Goal: Task Accomplishment & Management: Manage account settings

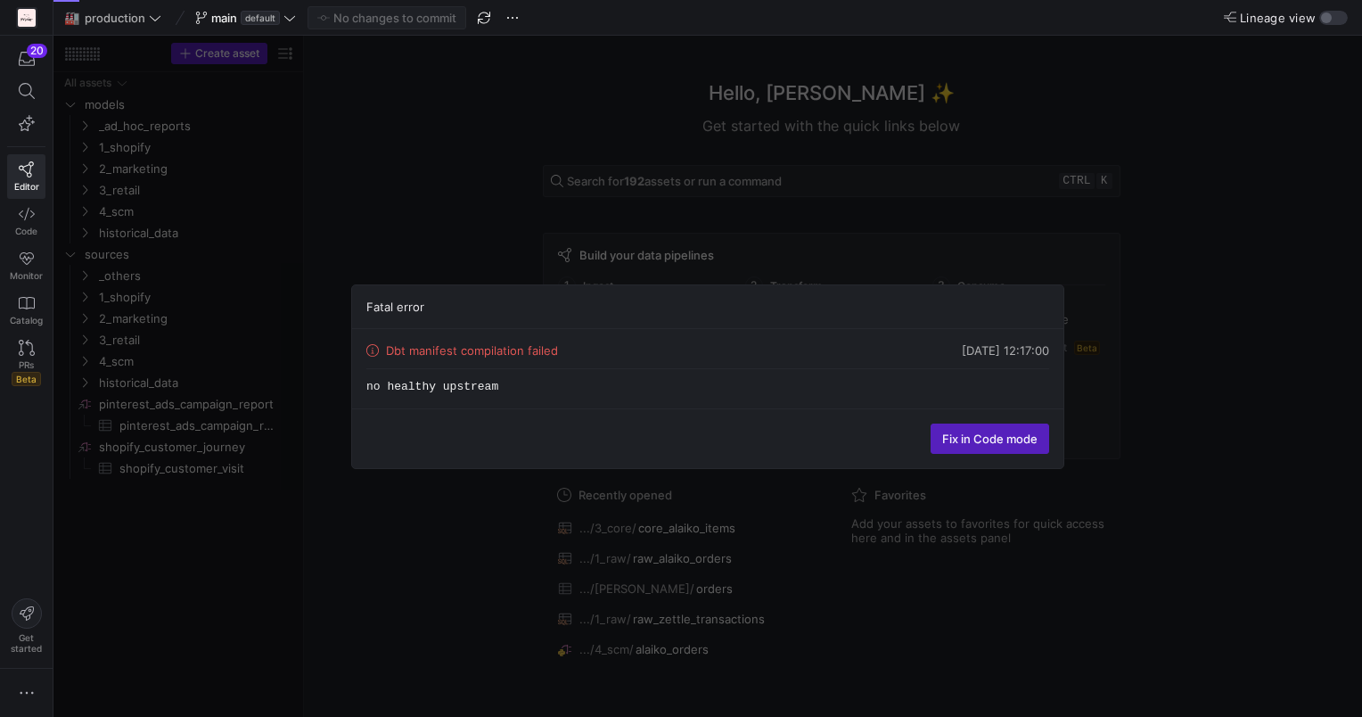
click at [1210, 428] on div "Fatal error Dbt manifest compilation failed [DATE] 12:17:00 no healthy upstream…" at bounding box center [707, 376] width 1308 height 681
click at [435, 514] on div "Fatal error Dbt manifest compilation failed 01/10/25, 12:17:00 no healthy upstr…" at bounding box center [707, 376] width 1308 height 681
click at [952, 436] on span "Fix in Code mode" at bounding box center [989, 438] width 95 height 14
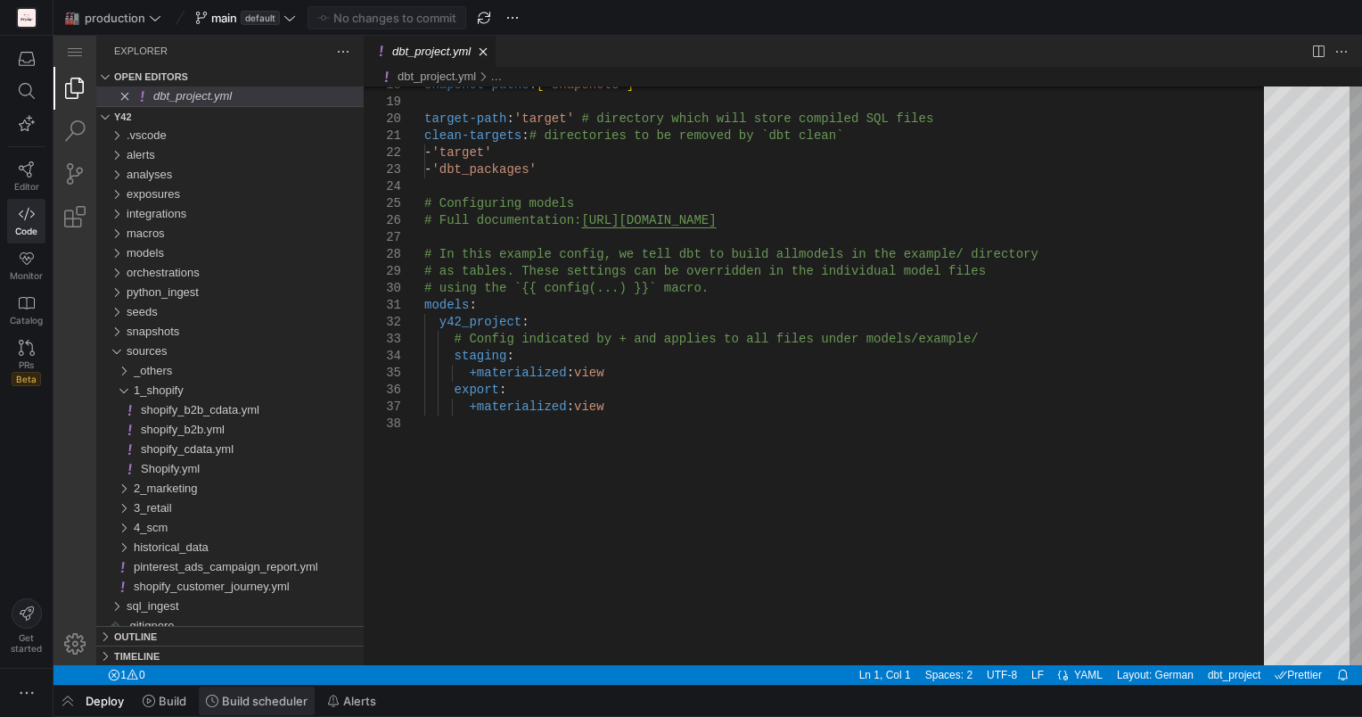
click at [277, 701] on span "Build scheduler" at bounding box center [265, 700] width 86 height 14
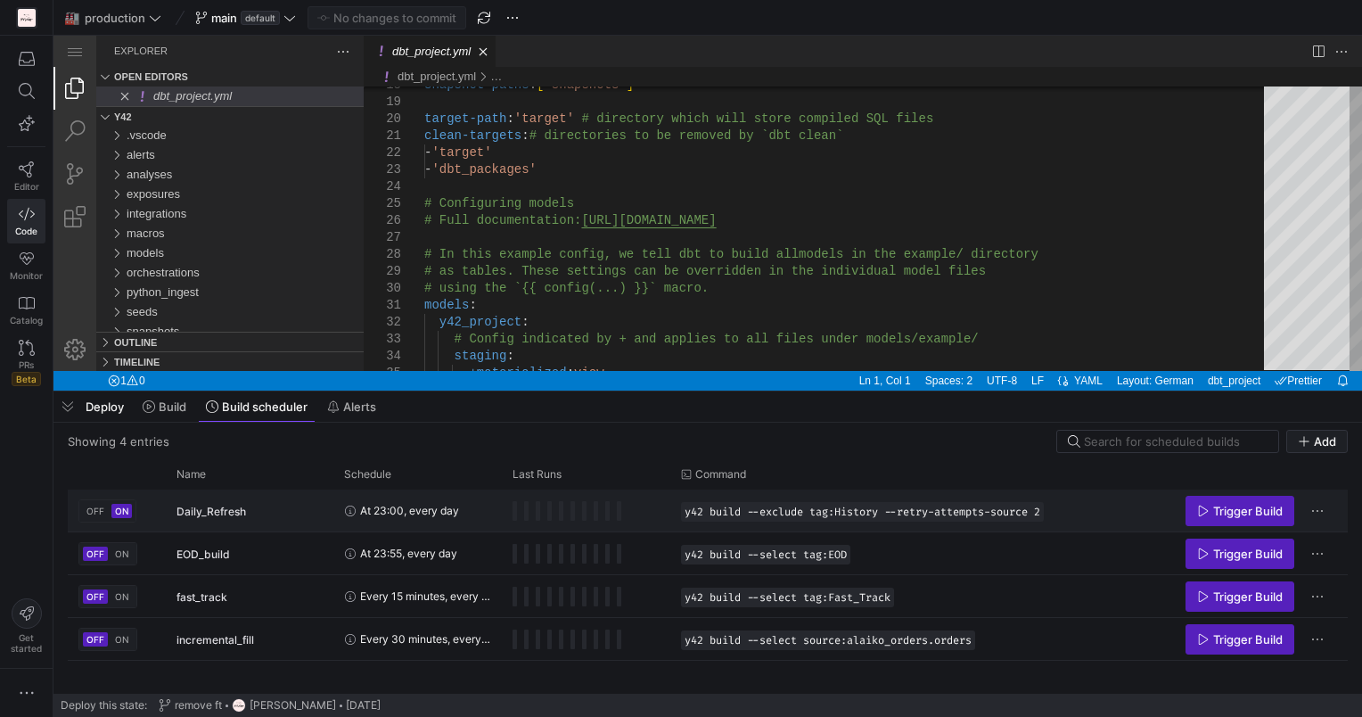
click at [92, 515] on button "OFF" at bounding box center [95, 511] width 25 height 14
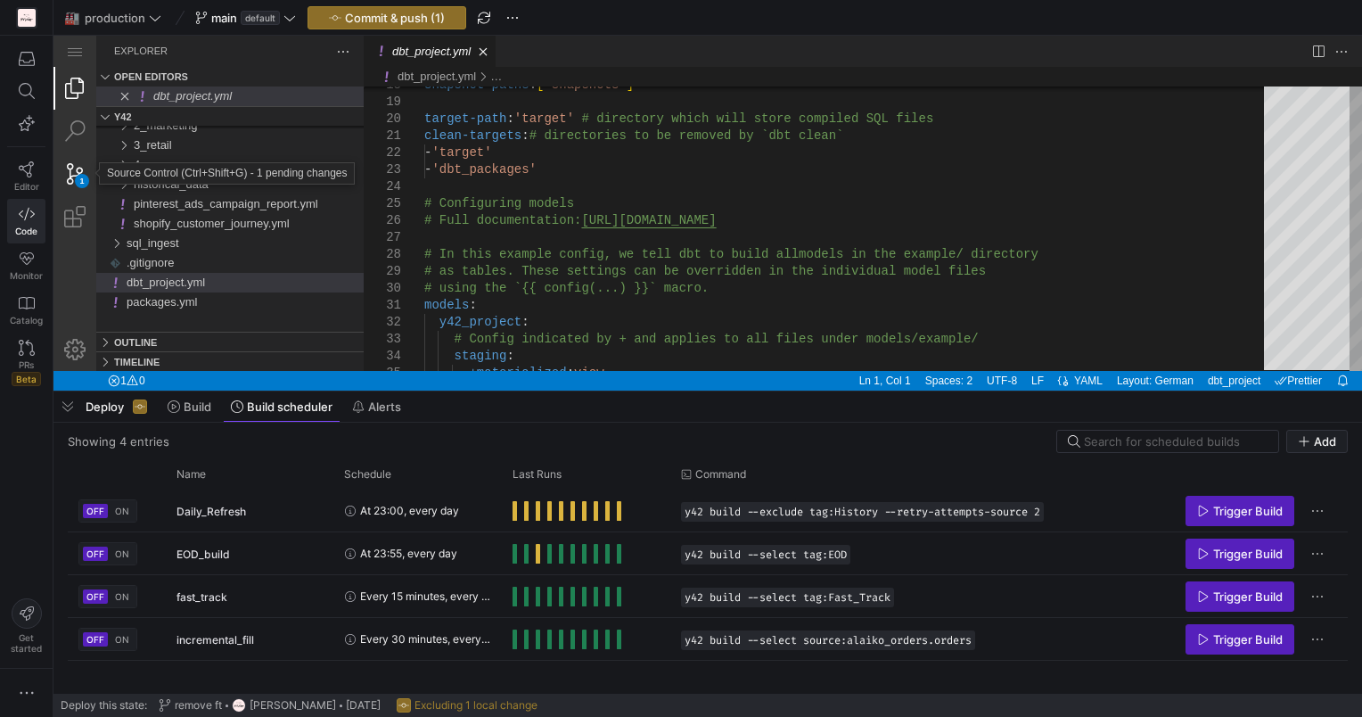
click at [73, 172] on div "1" at bounding box center [74, 173] width 43 height 43
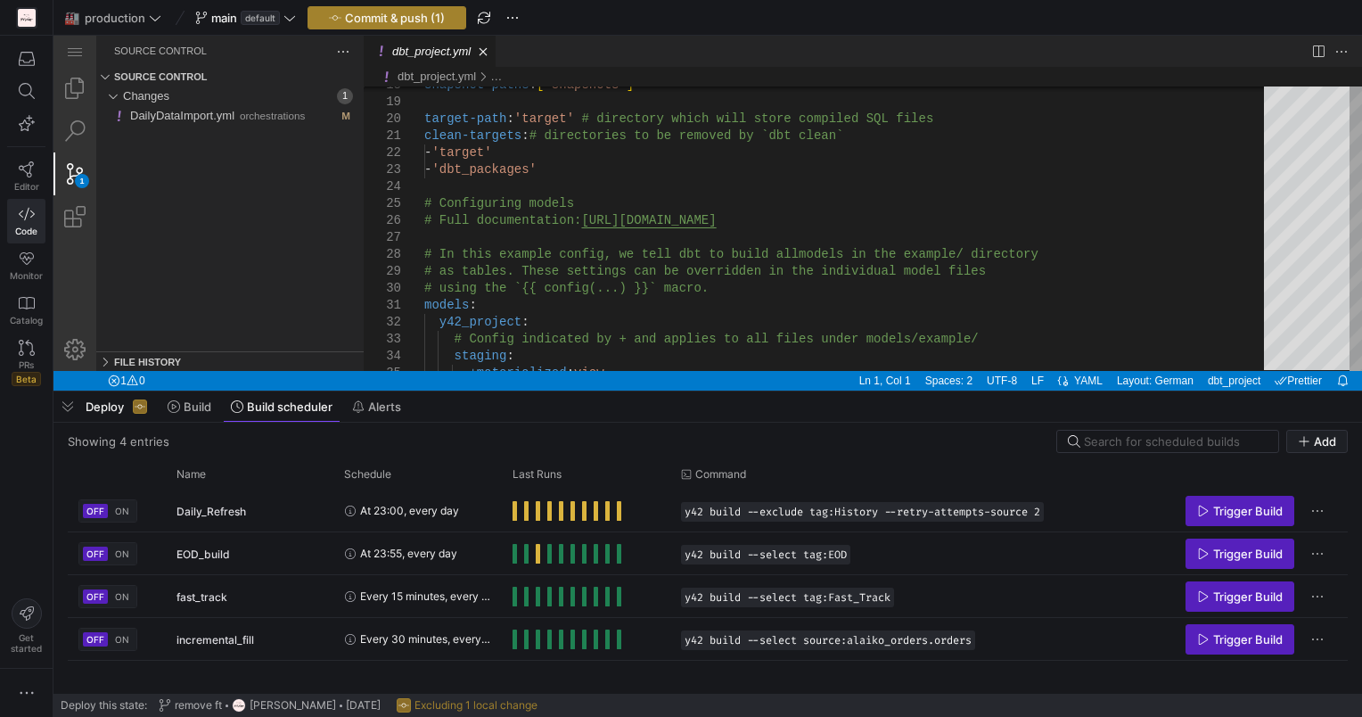
click at [378, 14] on span "Commit & push (1)" at bounding box center [395, 18] width 100 height 14
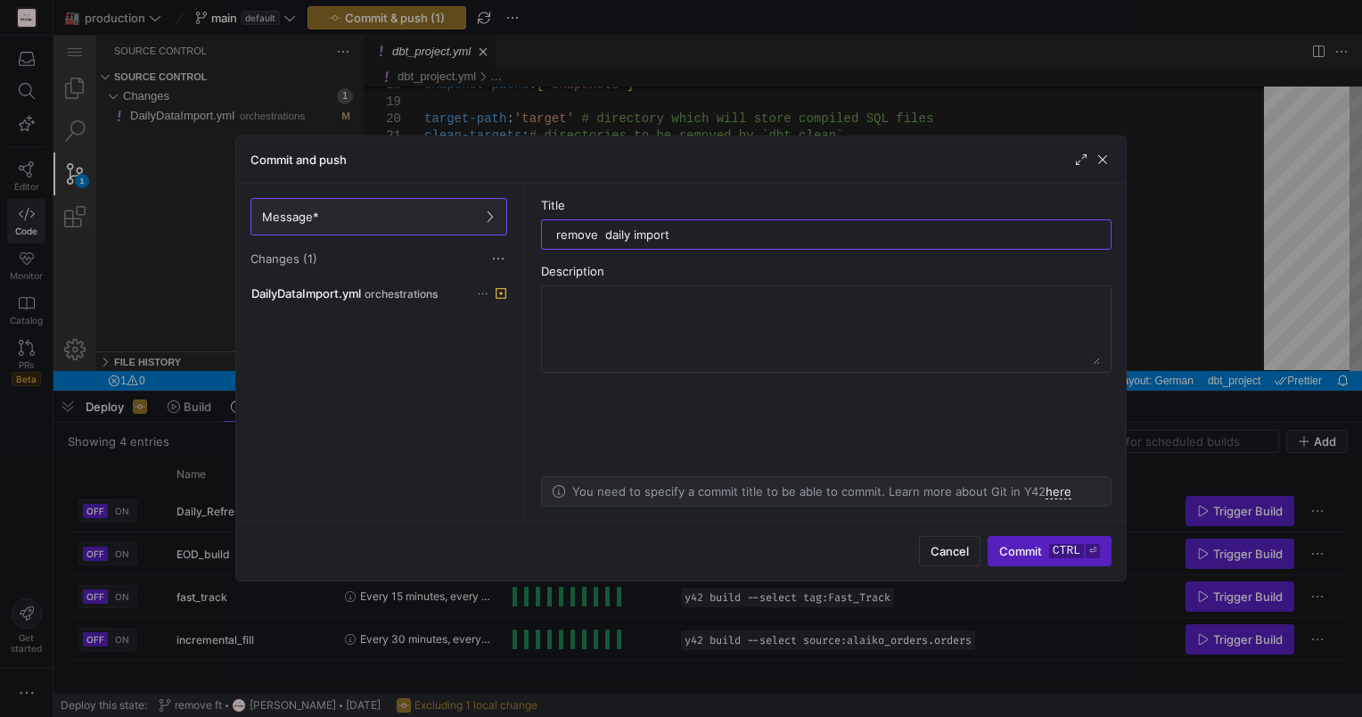
type input "remove daily import"
click at [1072, 563] on div "Cancel Commit ctrl ⏎" at bounding box center [681, 551] width 890 height 60
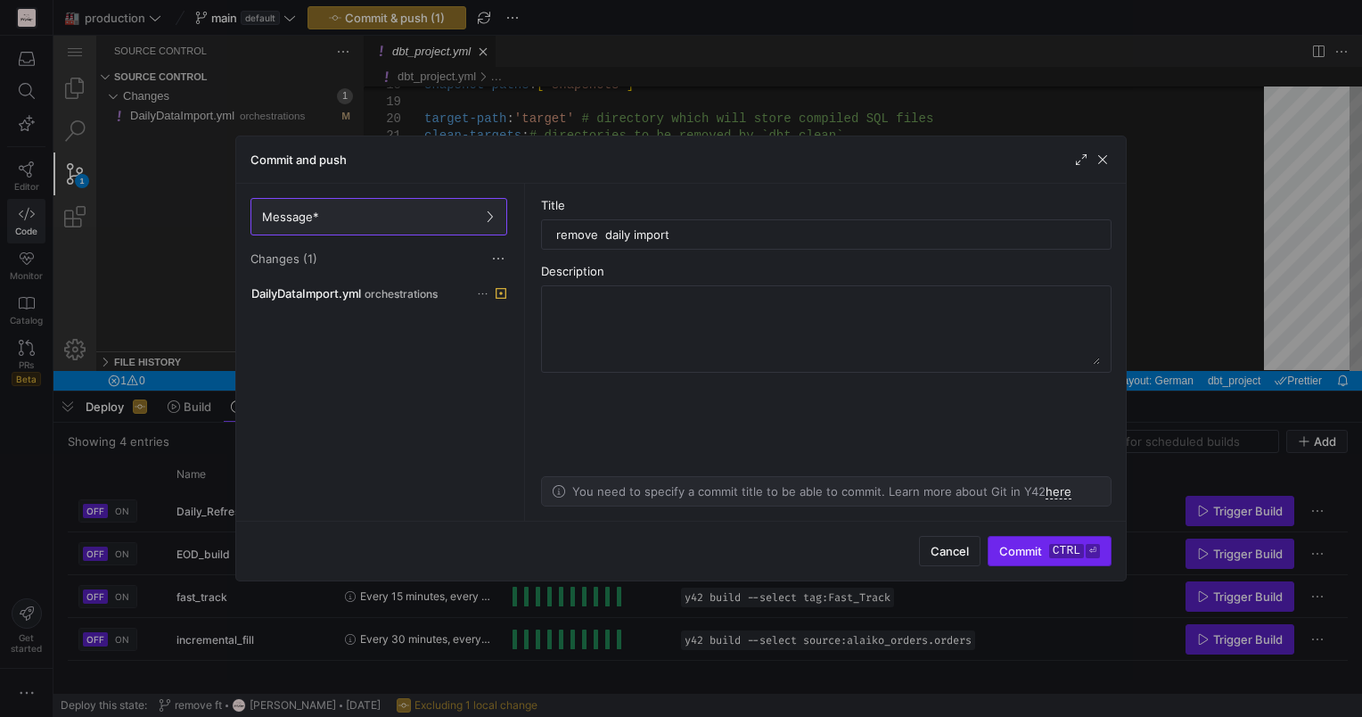
click at [1072, 552] on kbd "ctrl" at bounding box center [1066, 551] width 35 height 14
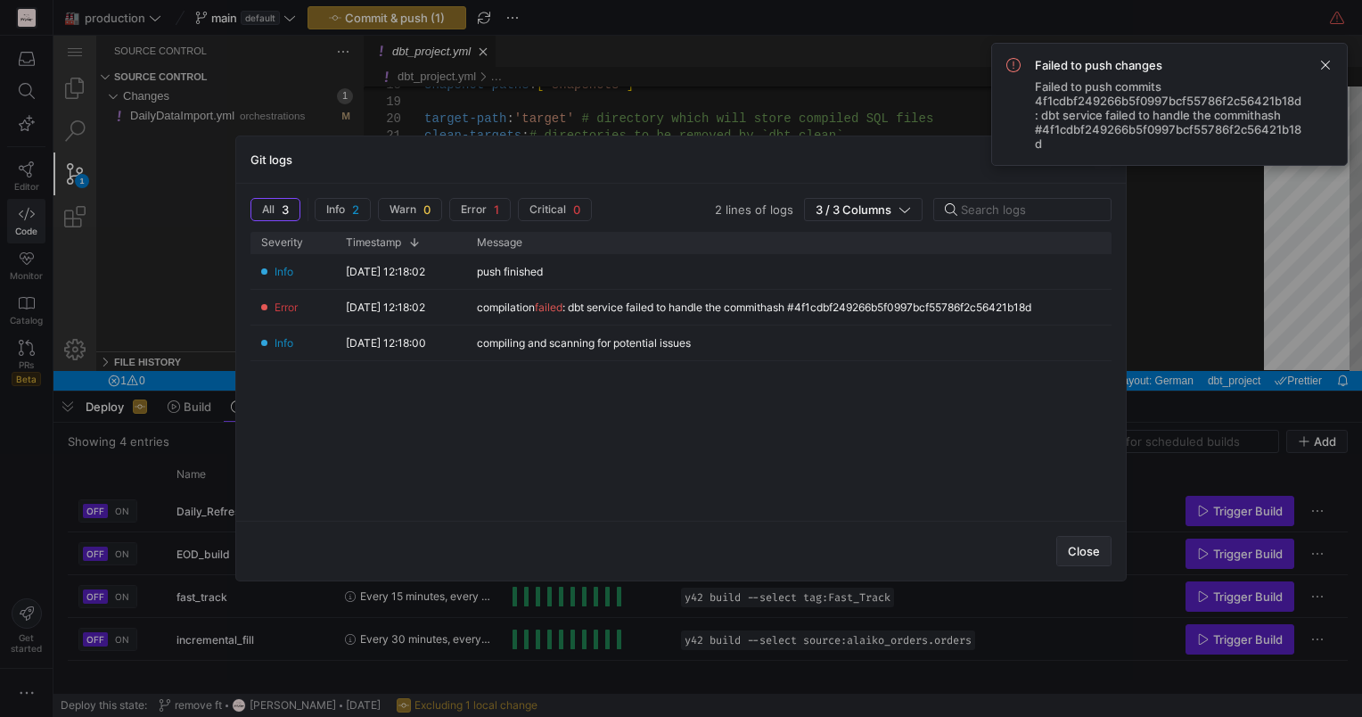
click at [1067, 545] on span "button" at bounding box center [1083, 551] width 53 height 29
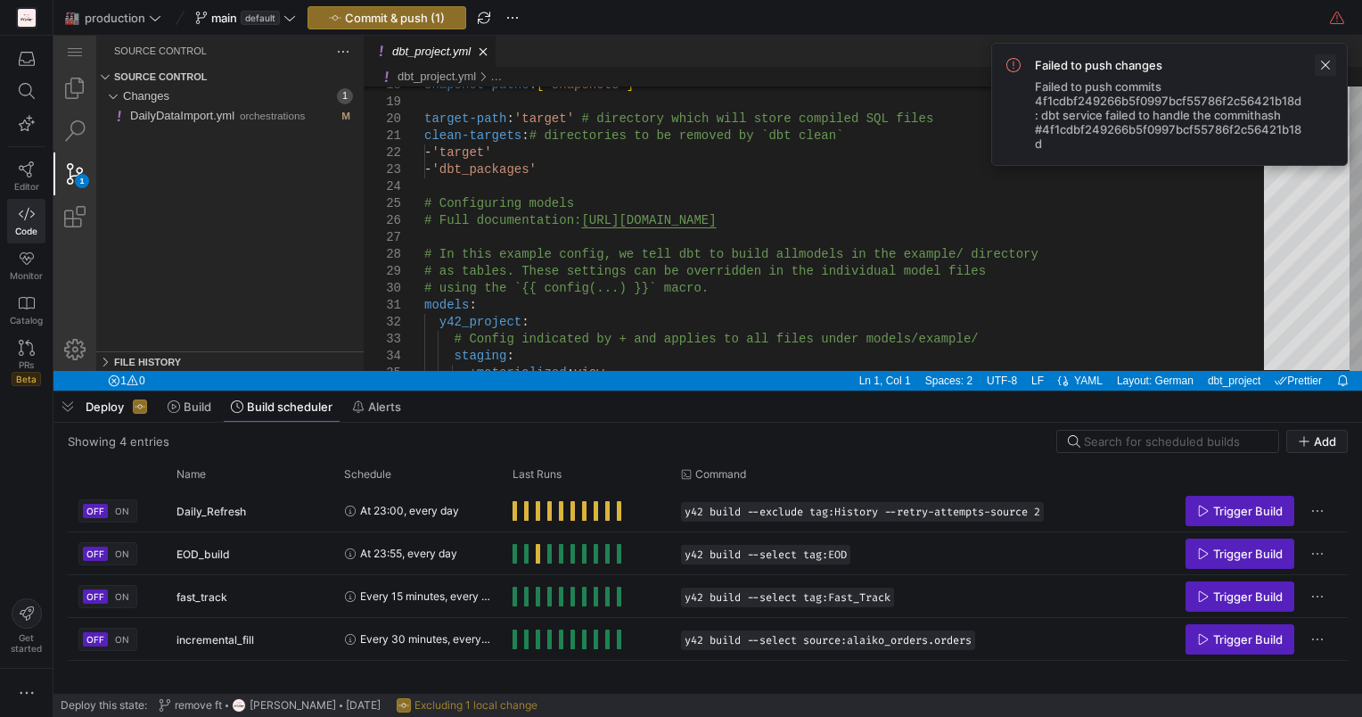
click at [1325, 61] on span at bounding box center [1325, 64] width 21 height 21
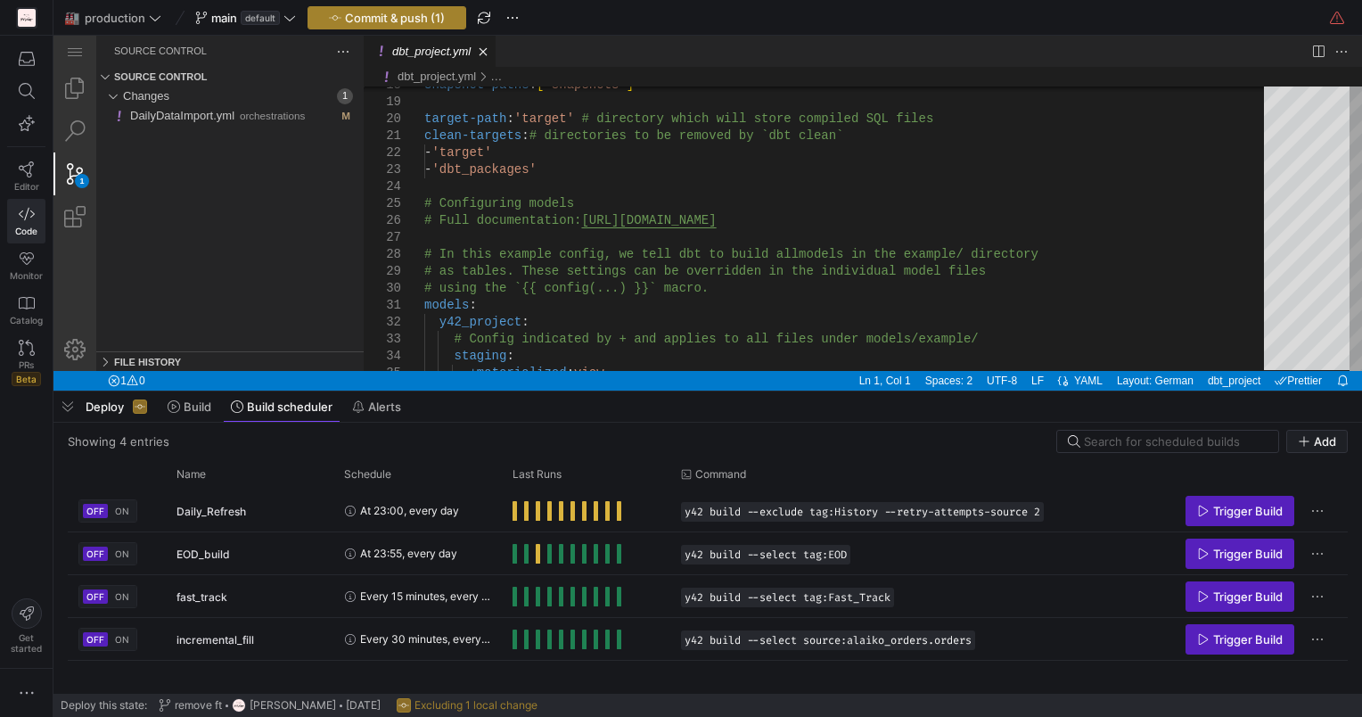
click at [347, 11] on span "Commit & push (1)" at bounding box center [395, 18] width 100 height 14
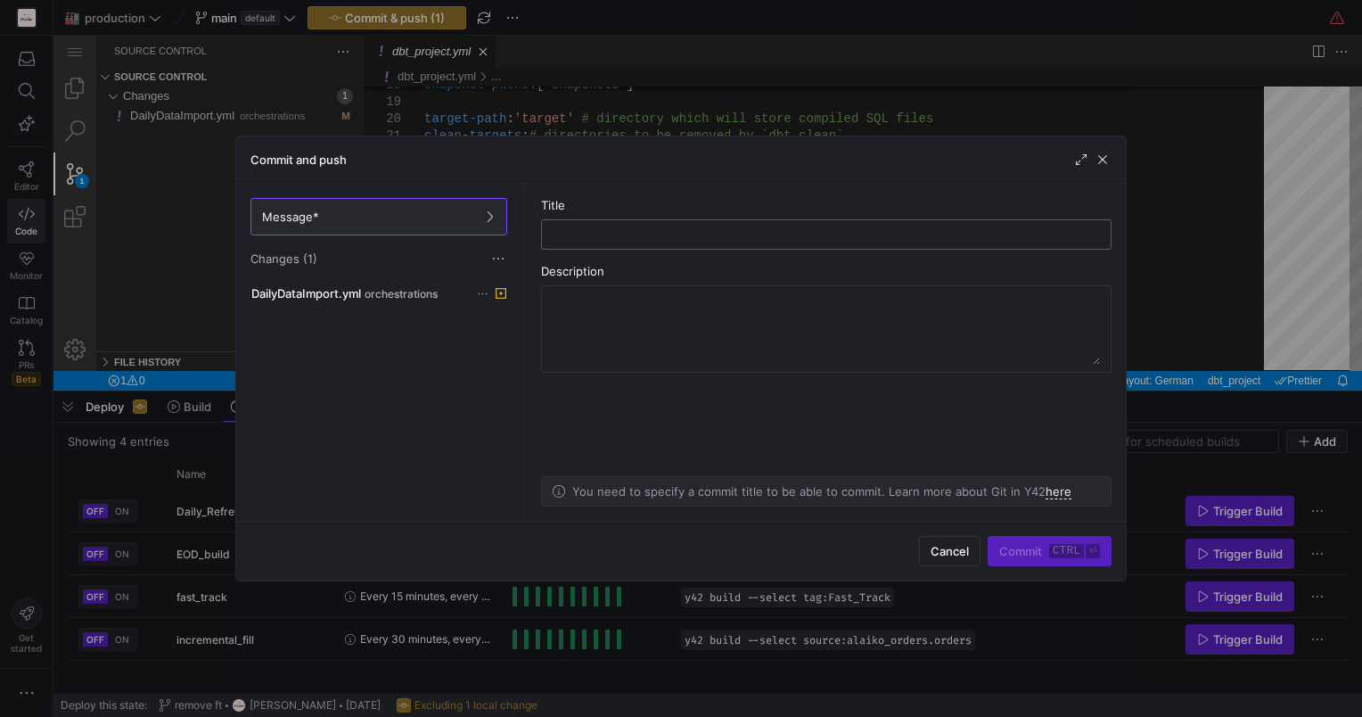
click at [560, 232] on input "text" at bounding box center [826, 234] width 540 height 14
type input "remove daily update"
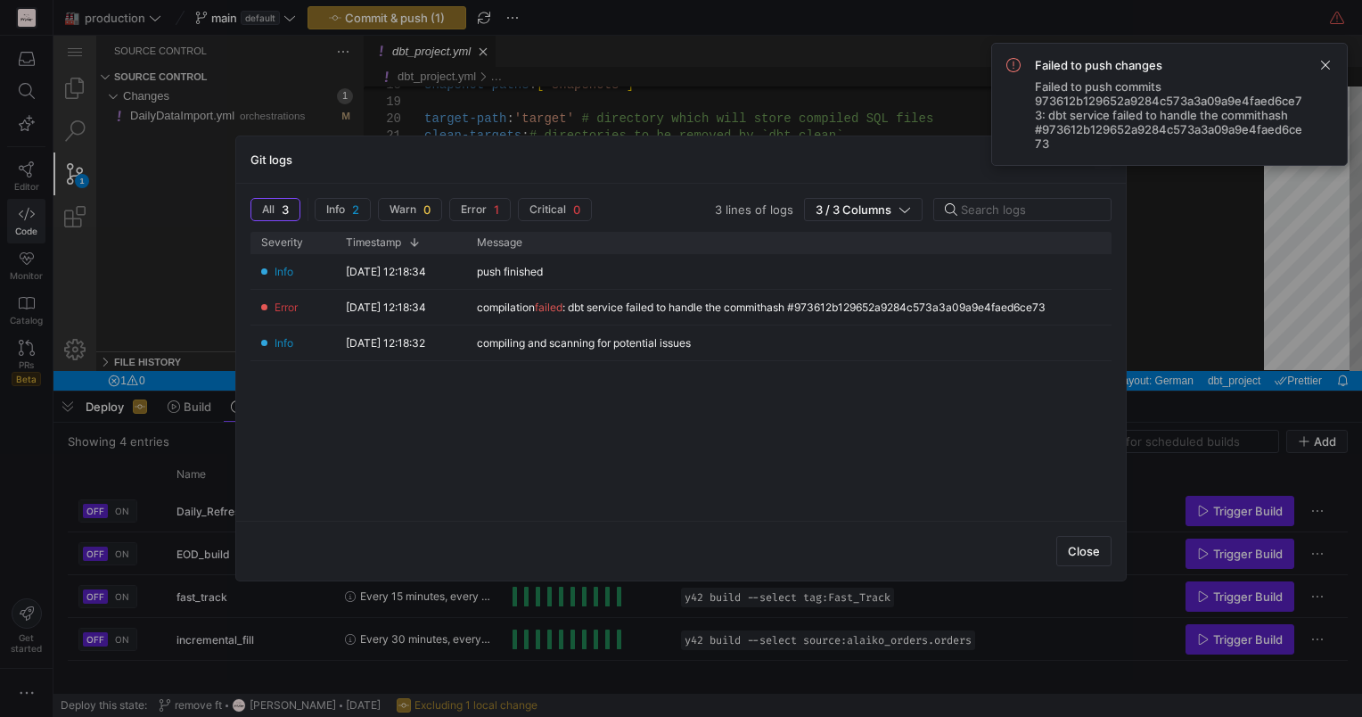
click at [787, 392] on div "Info 01/10/25, 12:18:34 push finished Error 01/10/25, 12:18:34 compilation fail…" at bounding box center [680, 380] width 861 height 252
click at [1325, 68] on span at bounding box center [1325, 64] width 21 height 21
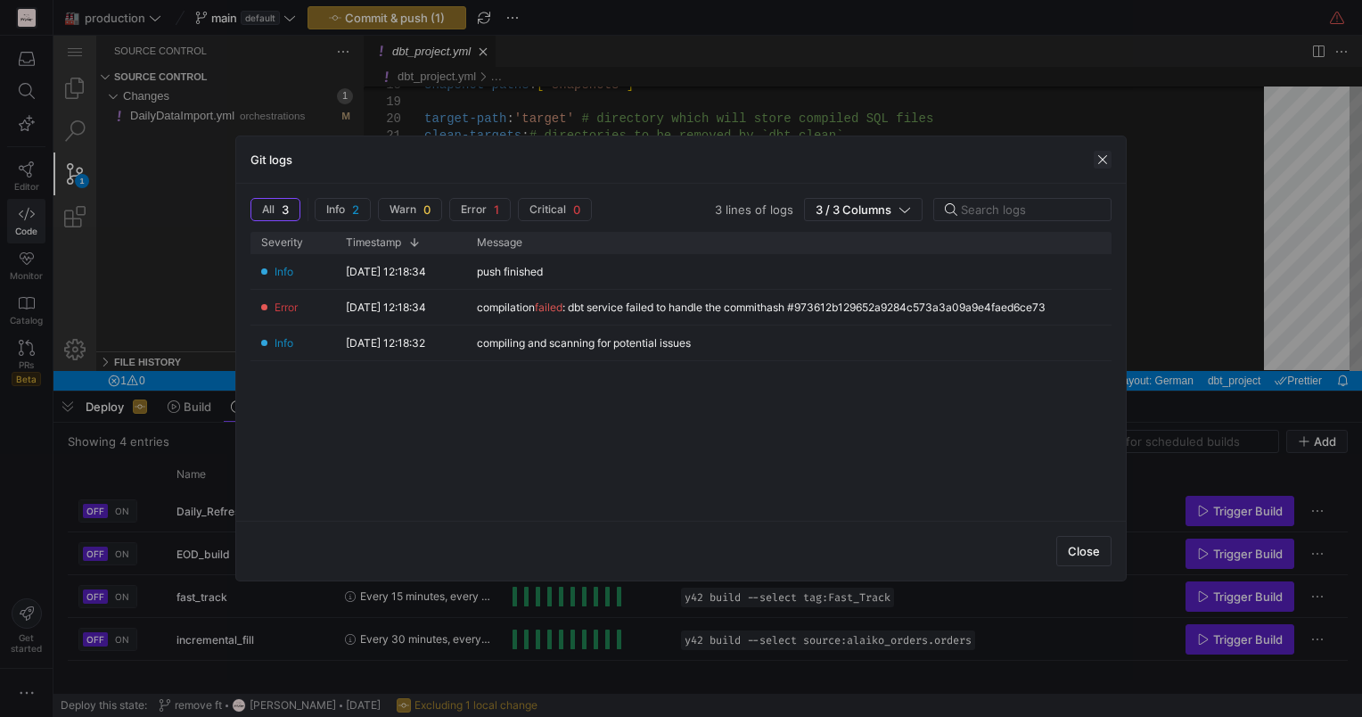
click at [1100, 158] on span "button" at bounding box center [1103, 160] width 18 height 18
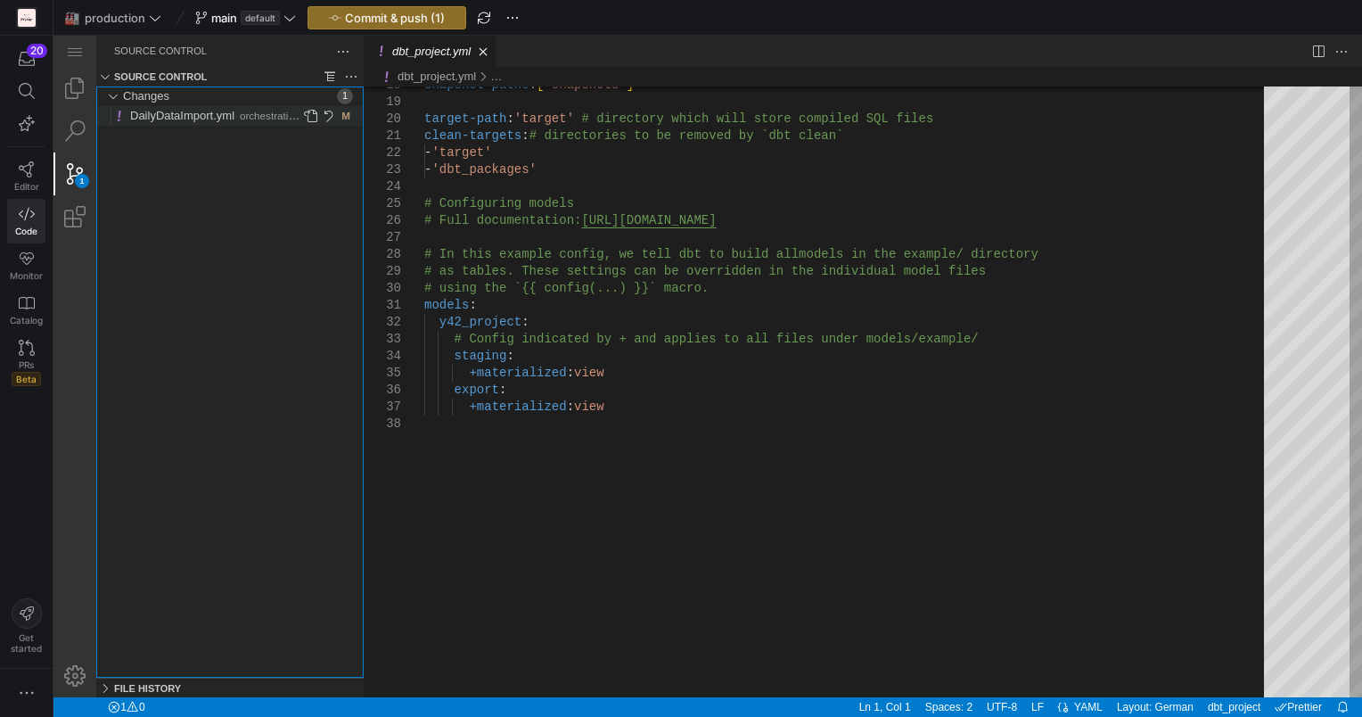
click at [219, 111] on span "DailyDataImport.yml" at bounding box center [182, 115] width 104 height 13
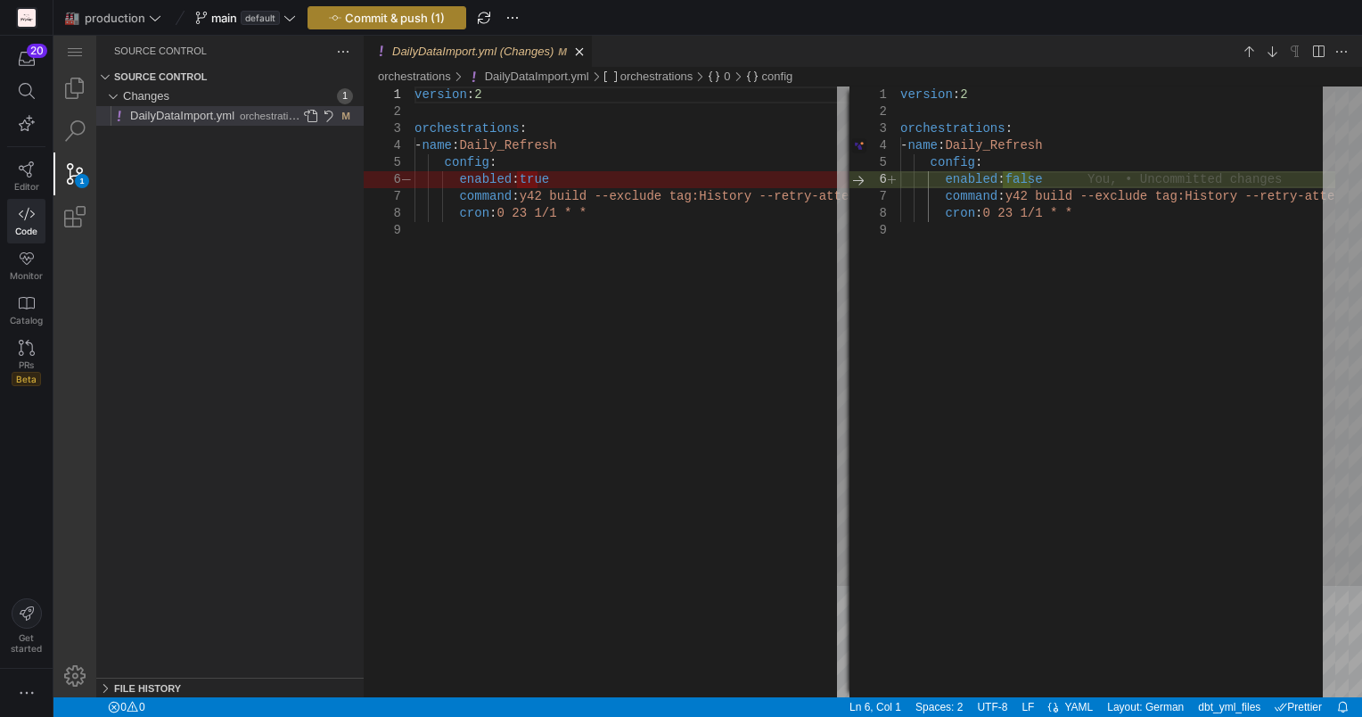
click at [398, 21] on span "Commit & push (1)" at bounding box center [395, 18] width 100 height 14
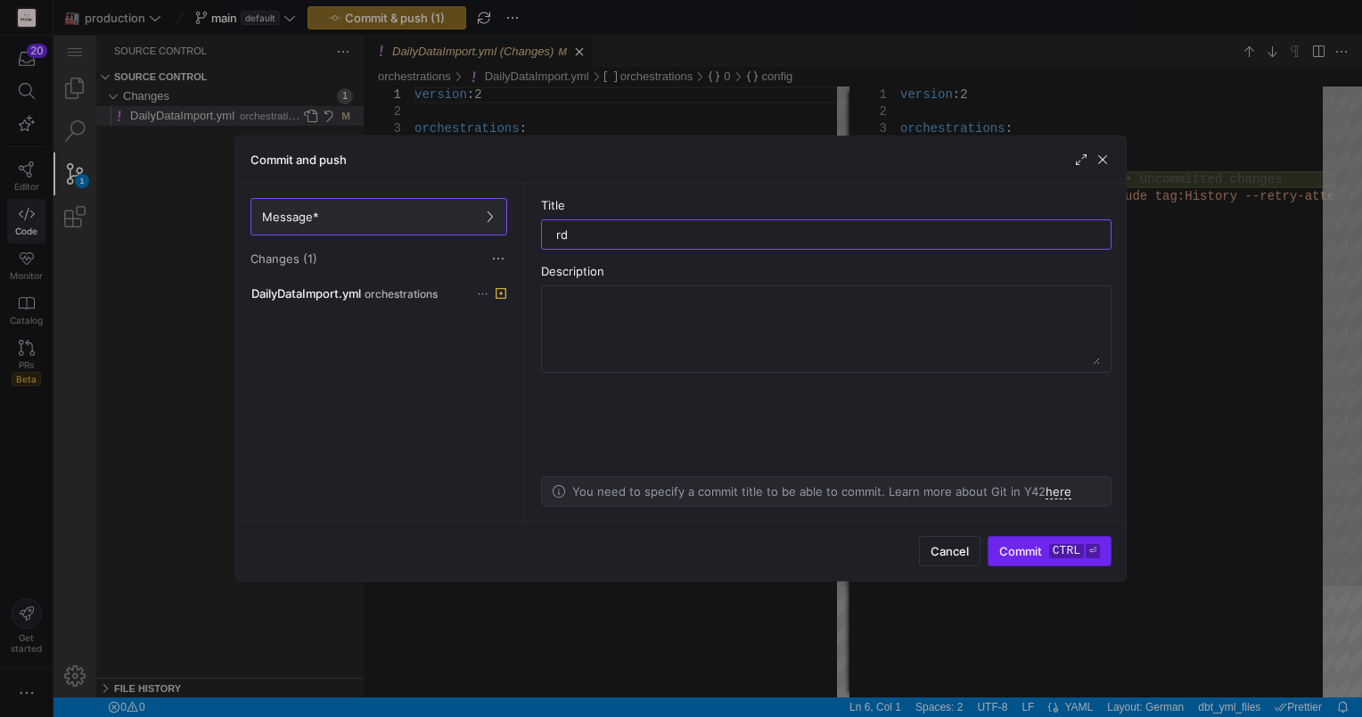
type input "rd"
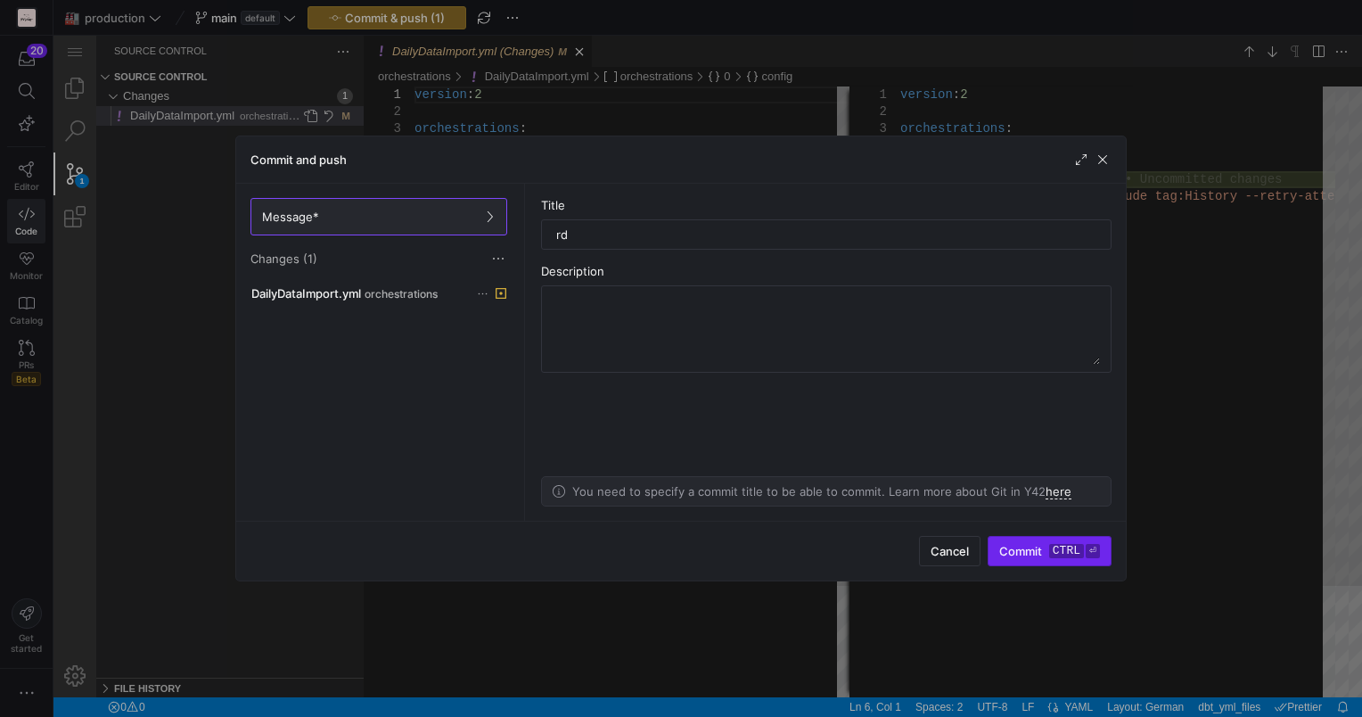
click at [1009, 548] on span "Commit ctrl ⏎" at bounding box center [1049, 551] width 101 height 14
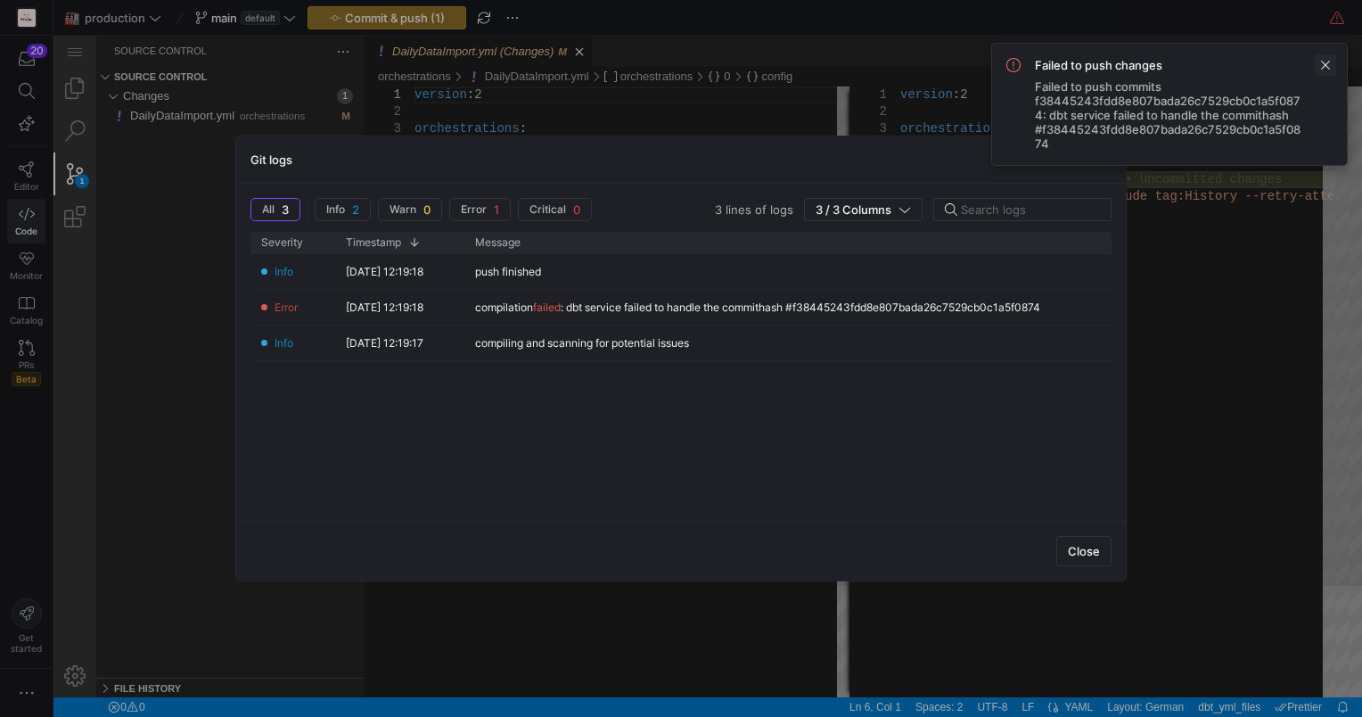
click at [1328, 65] on span at bounding box center [1325, 64] width 21 height 21
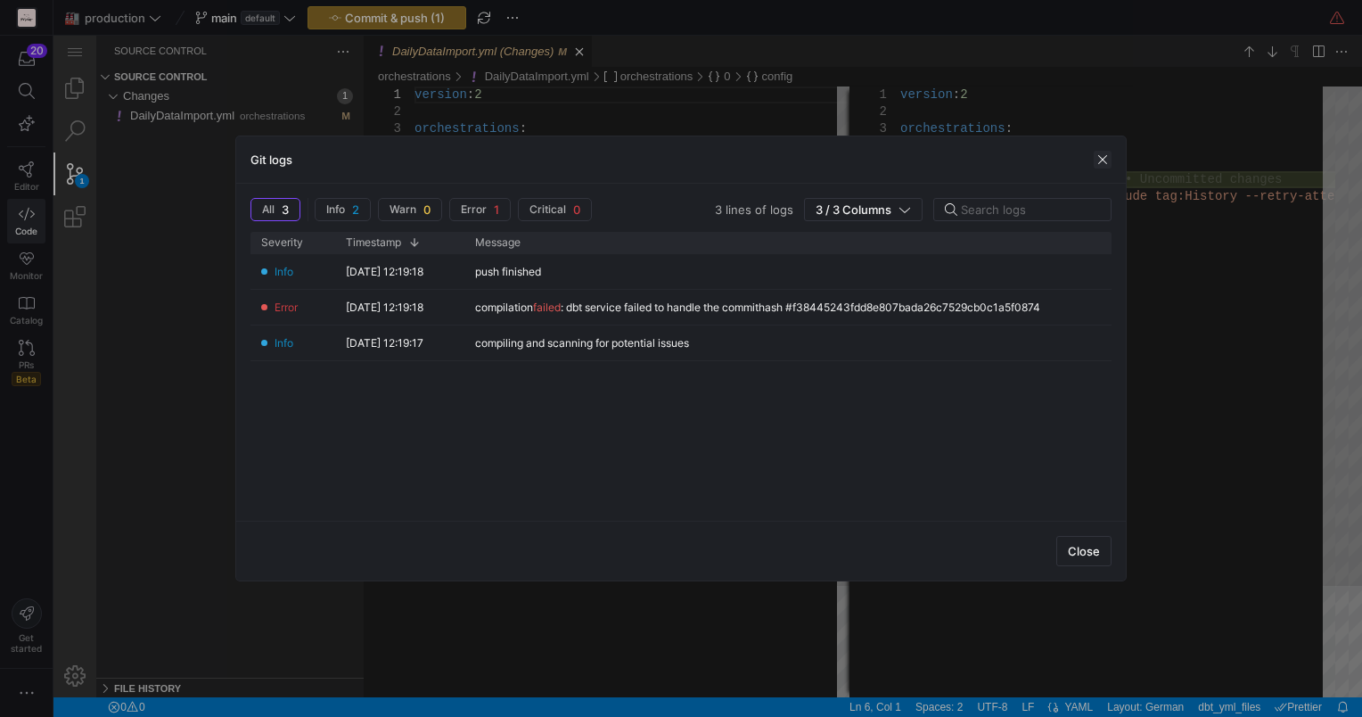
click at [1099, 160] on span "button" at bounding box center [1103, 160] width 18 height 18
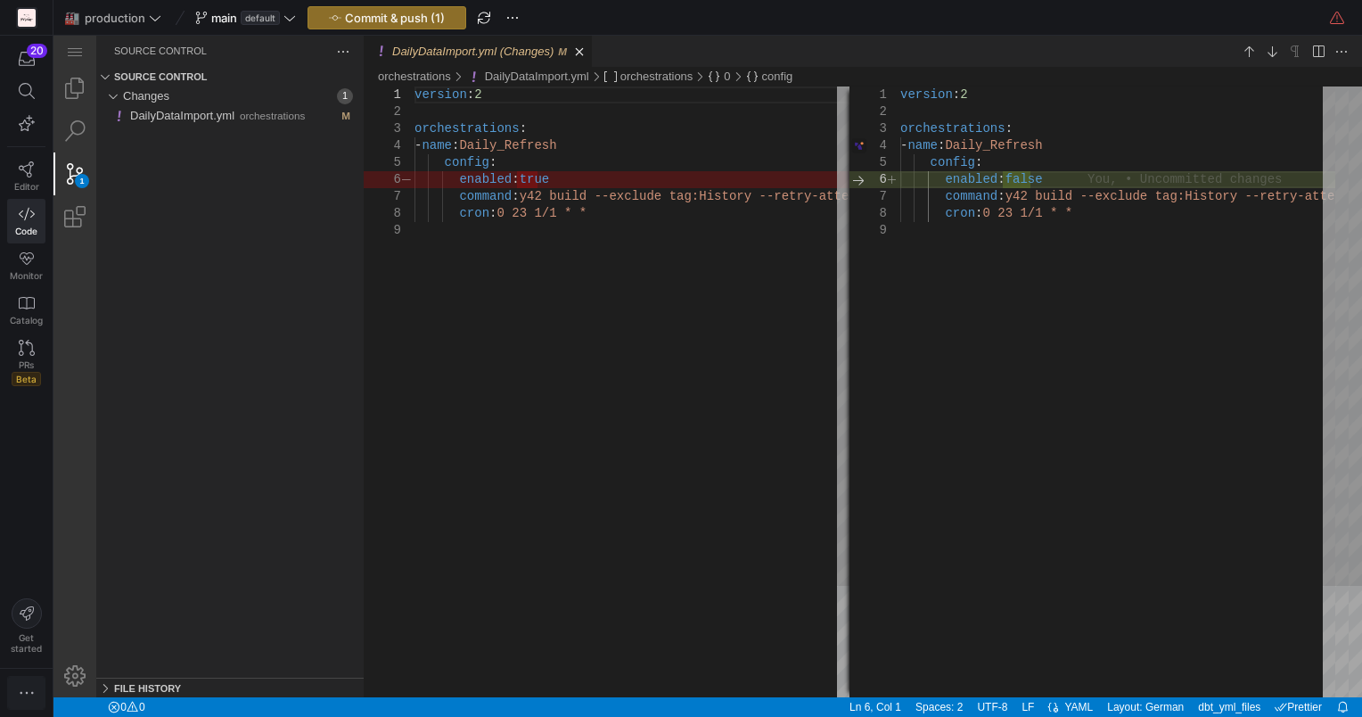
click at [29, 691] on icon "button" at bounding box center [27, 693] width 18 height 18
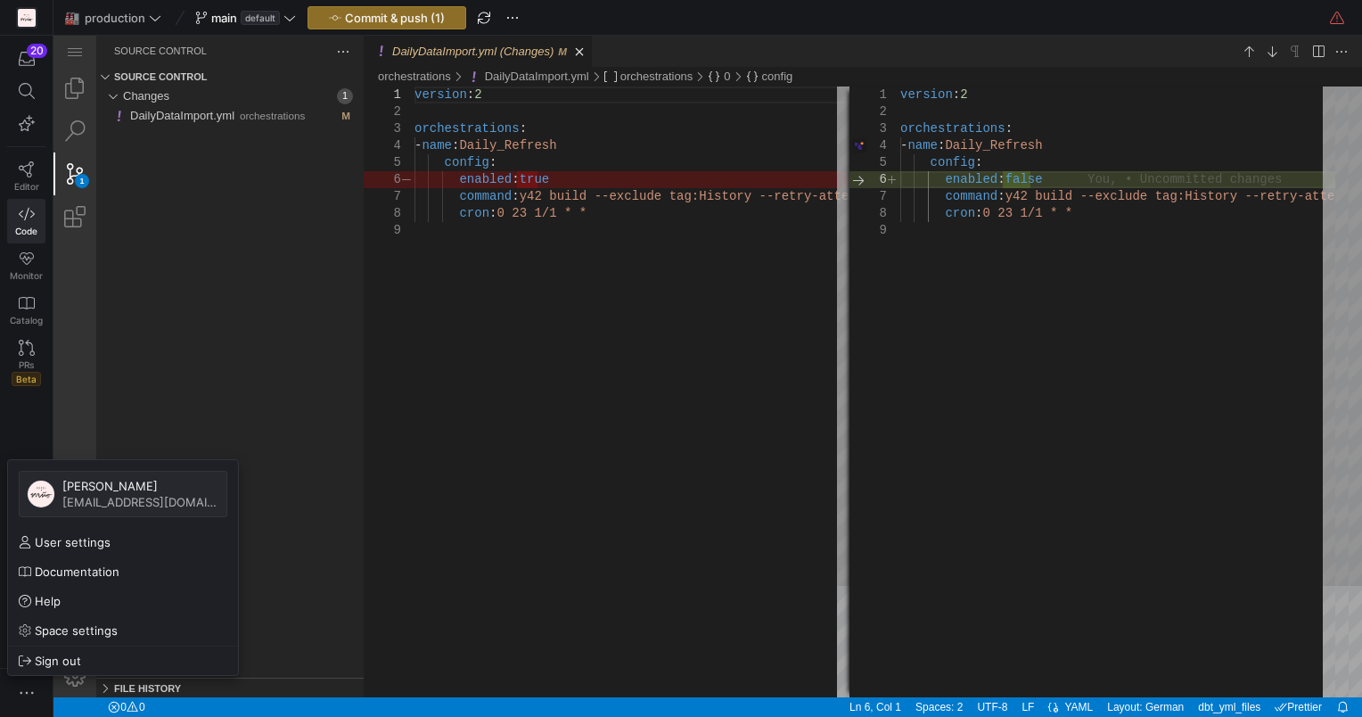
click at [182, 372] on div at bounding box center [681, 358] width 1362 height 717
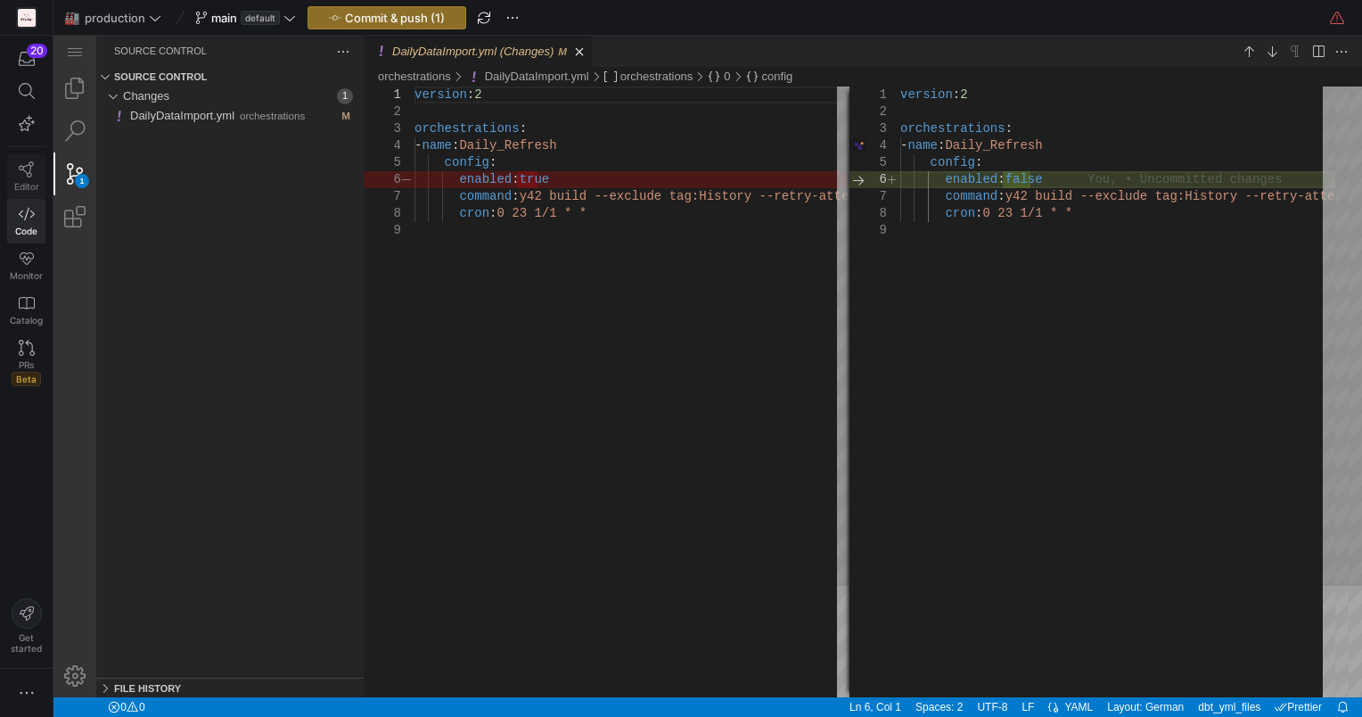
click at [24, 162] on icon at bounding box center [27, 169] width 16 height 16
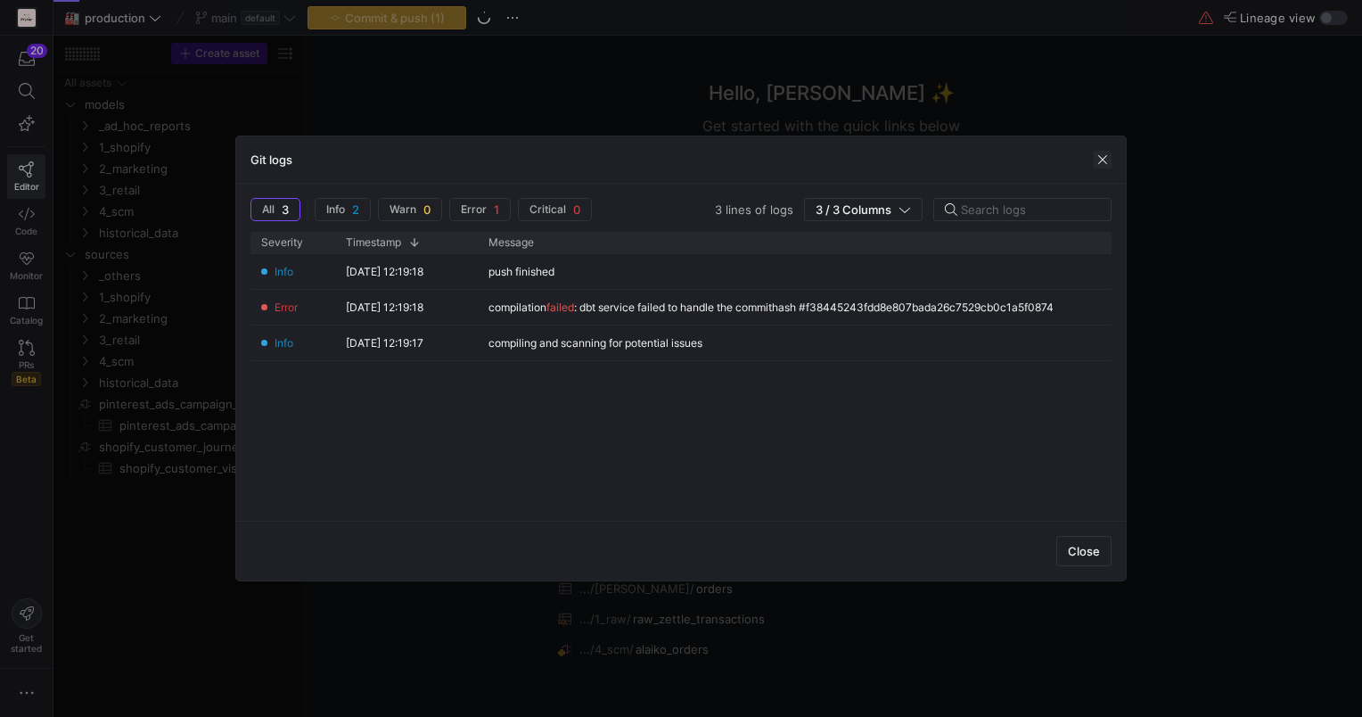
click at [1104, 152] on span "button" at bounding box center [1103, 160] width 18 height 18
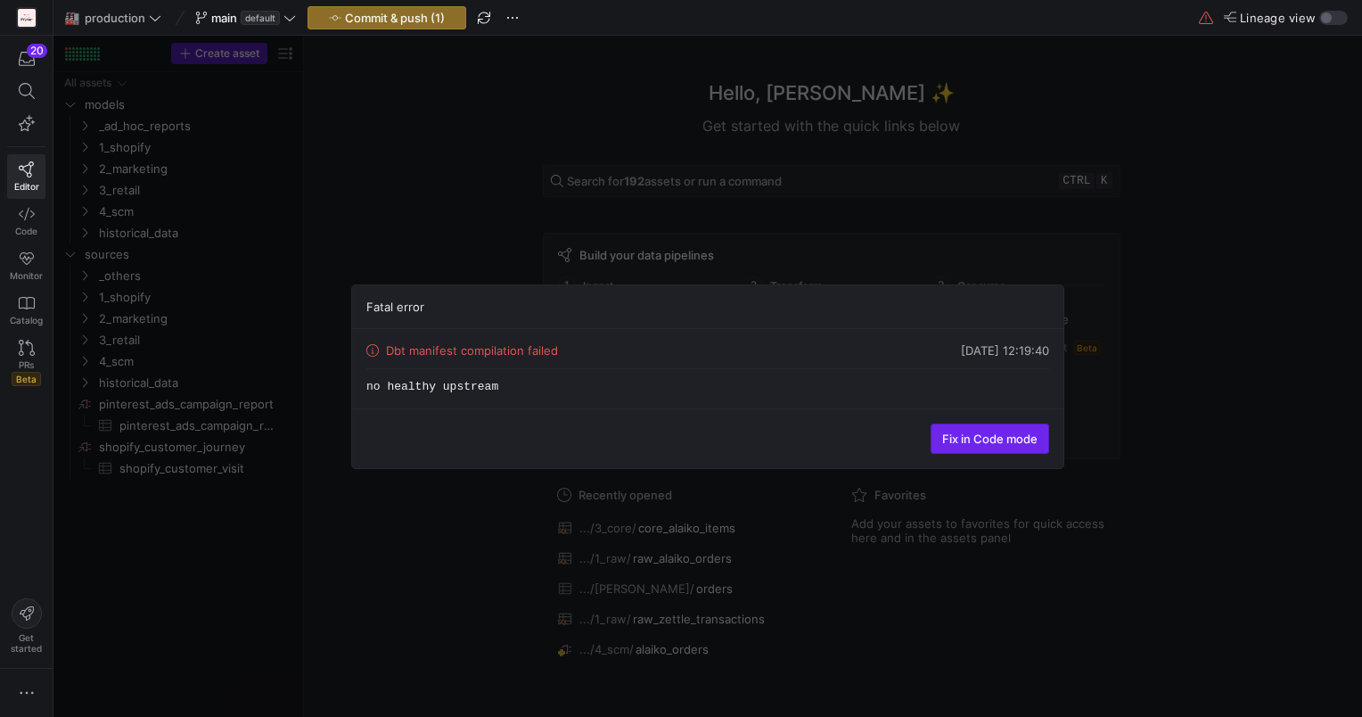
click at [988, 437] on span "Fix in Code mode" at bounding box center [989, 438] width 95 height 14
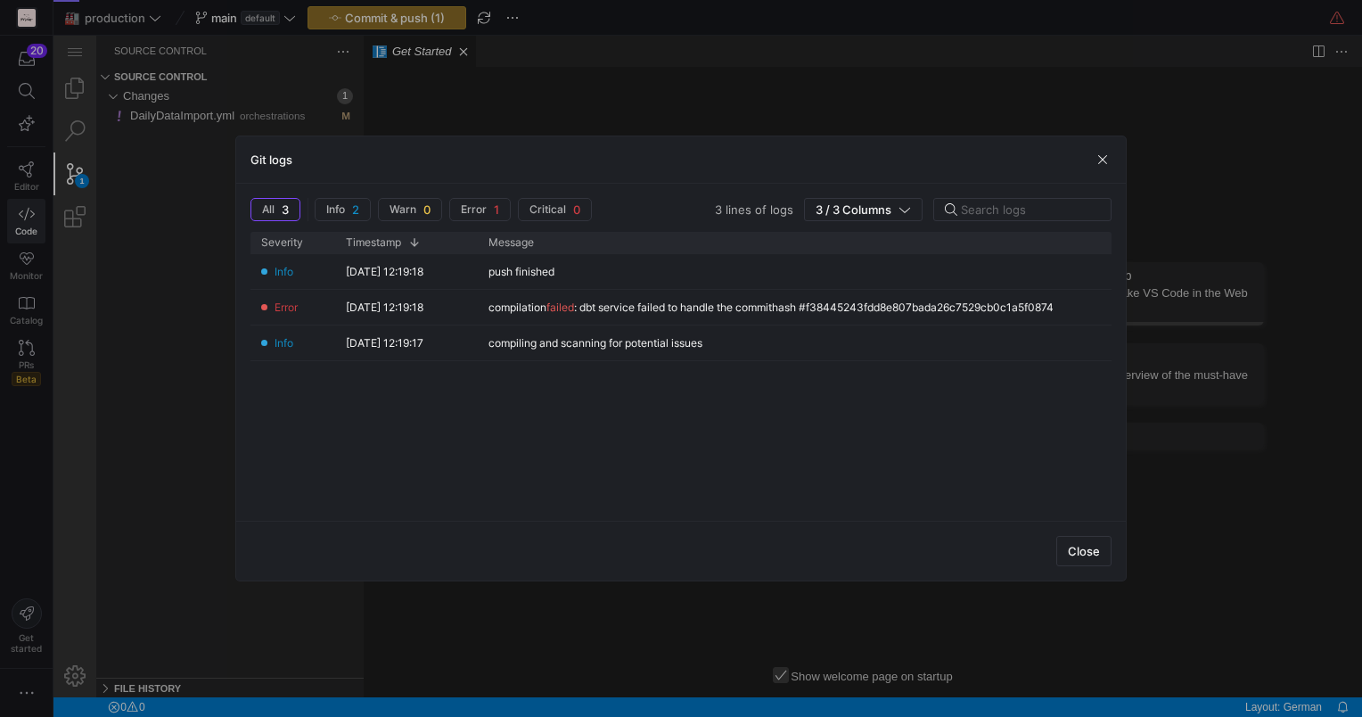
click at [890, 486] on div "Info [DATE] 12:19:18 push finished Error [DATE] 12:19:18 compilation failed : d…" at bounding box center [680, 380] width 861 height 252
click at [0, 447] on html "20 Editor Code Monitor Catalog PRs Beta Get started 🏭 production main default C…" at bounding box center [681, 358] width 1362 height 717
drag, startPoint x: 378, startPoint y: 162, endPoint x: 575, endPoint y: 162, distance: 197.0
click at [562, 162] on div "Git logs" at bounding box center [681, 159] width 890 height 47
click at [1103, 161] on span "button" at bounding box center [1103, 160] width 18 height 18
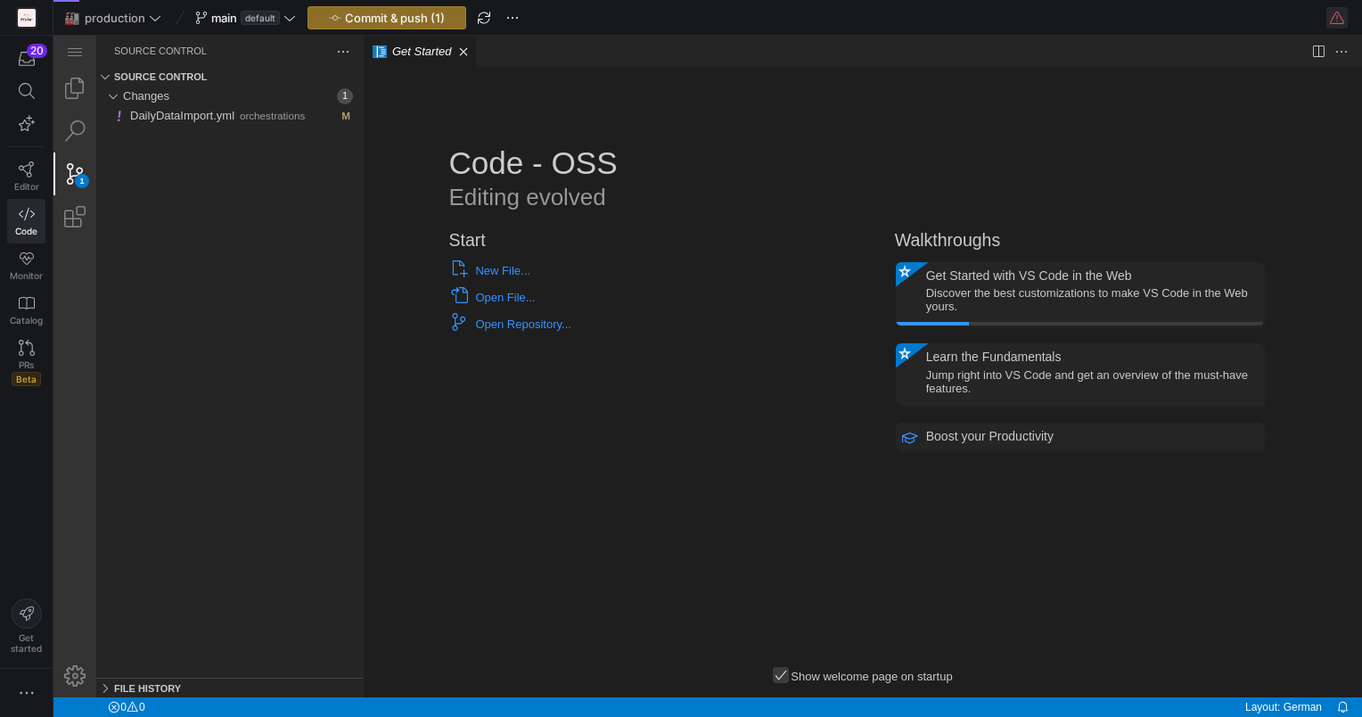
click at [1333, 17] on span "button" at bounding box center [1336, 17] width 21 height 21
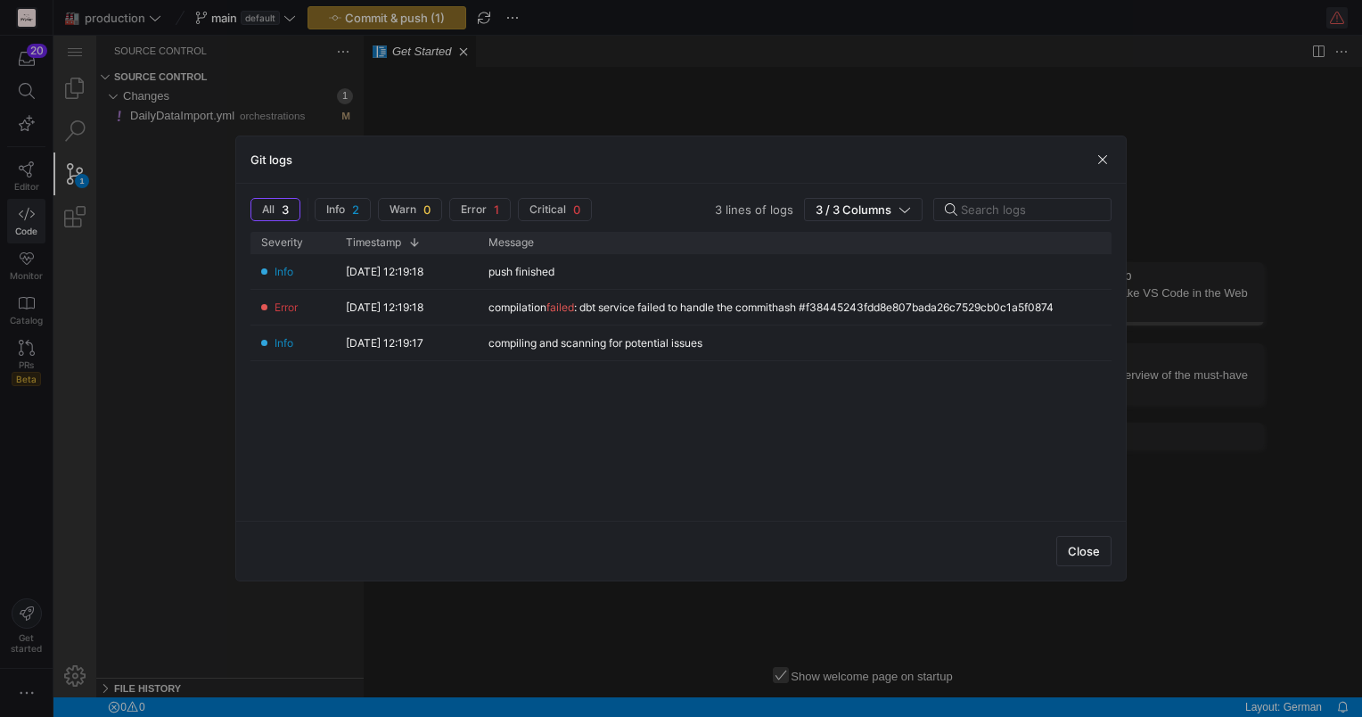
click at [1333, 17] on div at bounding box center [681, 358] width 1362 height 717
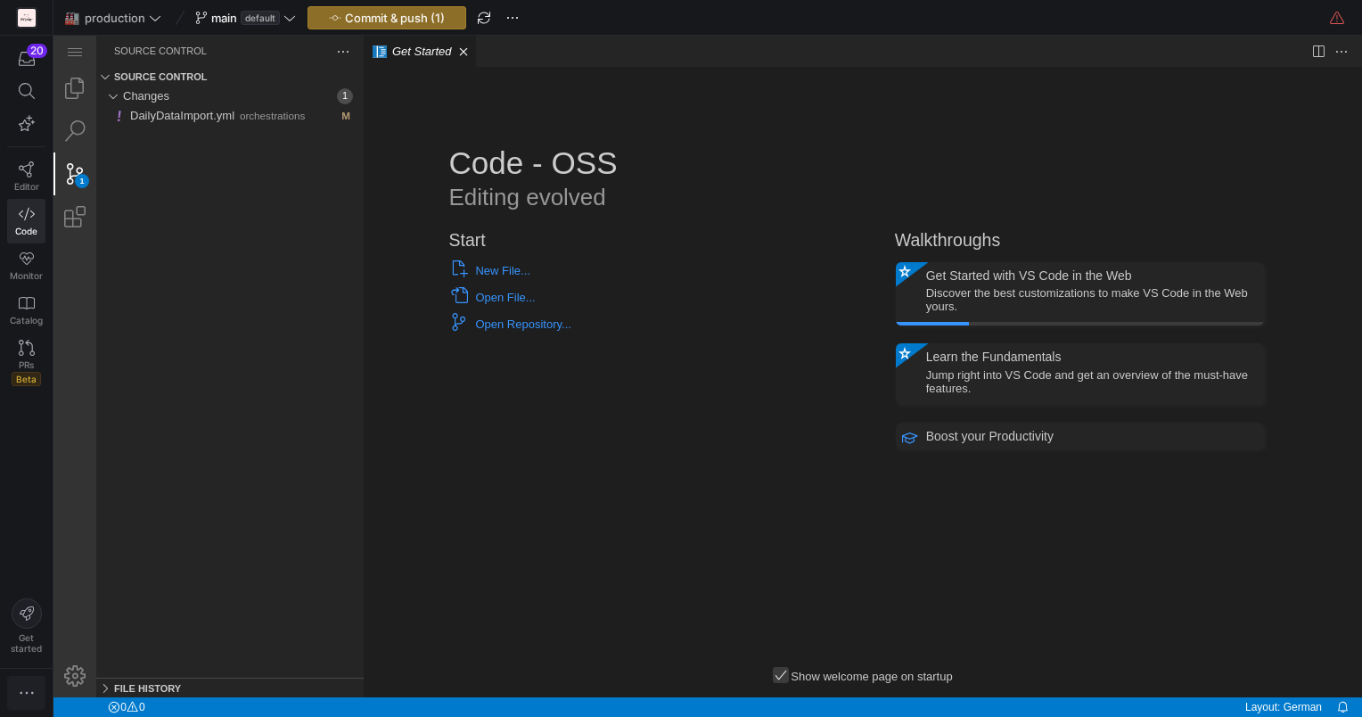
click at [24, 691] on icon "button" at bounding box center [27, 693] width 18 height 18
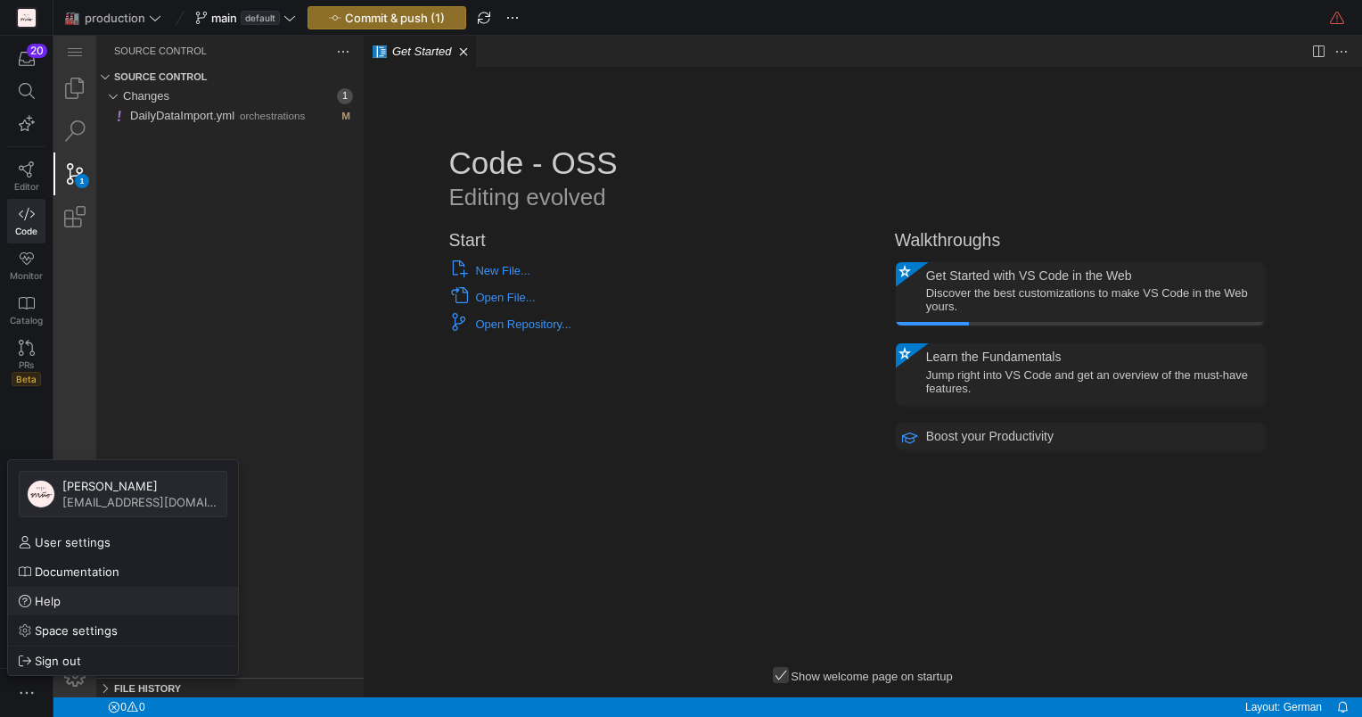
click at [53, 595] on span "Help" at bounding box center [48, 601] width 26 height 14
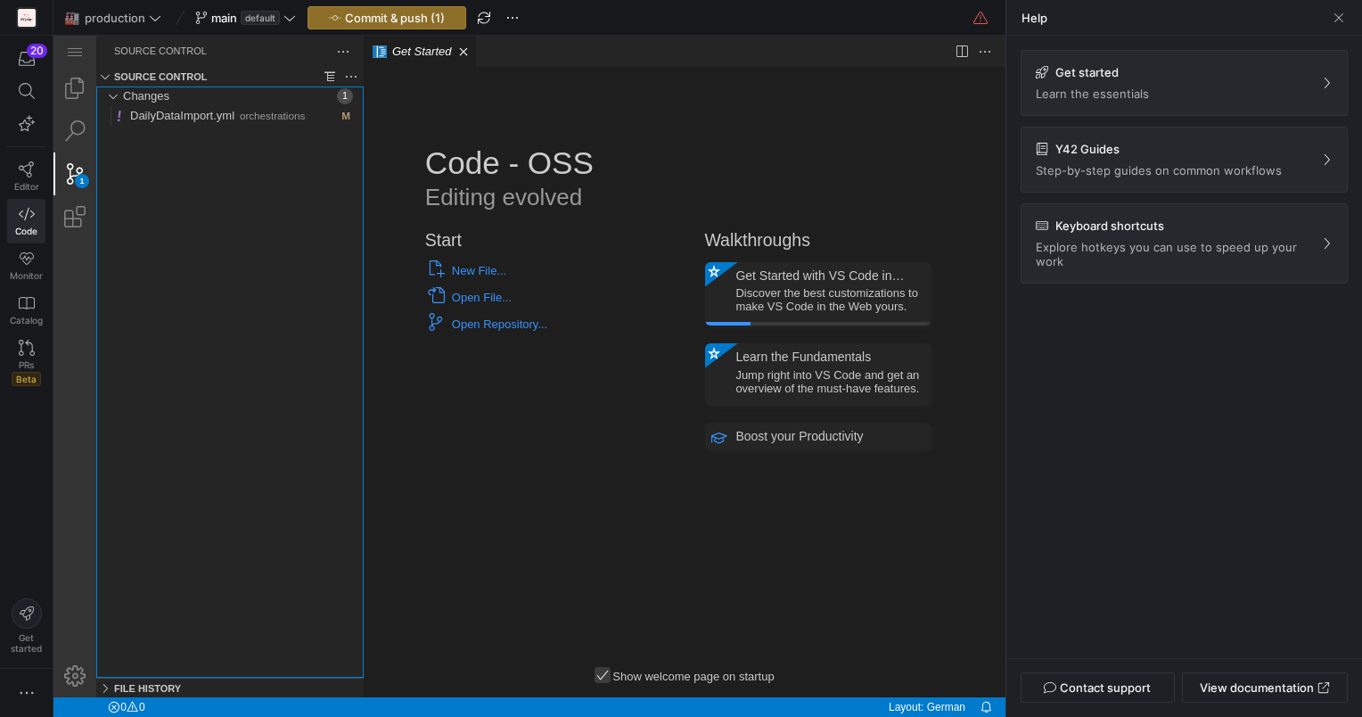
click at [250, 371] on div "Changes 1 DailyDataImport.yml orchestrations" at bounding box center [229, 381] width 267 height 591
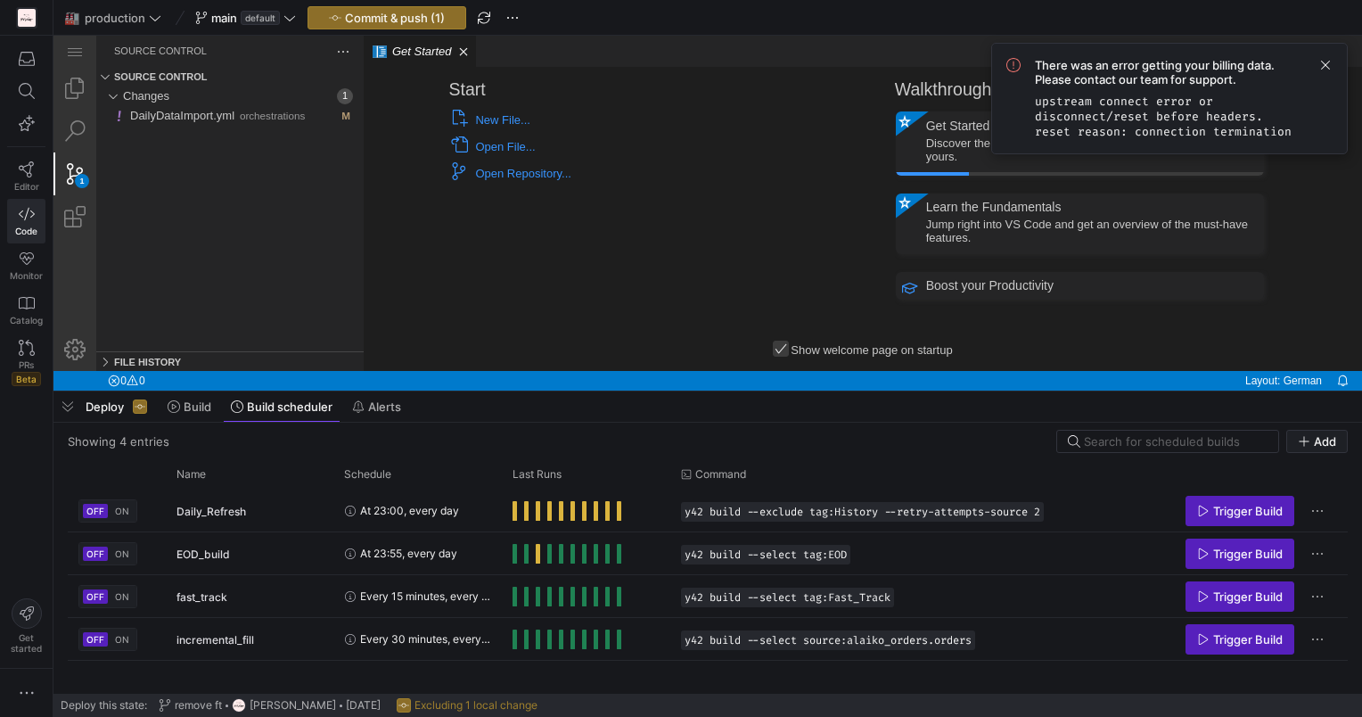
click at [1088, 101] on code "upstream connect error or disconnect/reset before headers. reset reason: connec…" at bounding box center [1163, 116] width 257 height 45
click at [378, 17] on span "Commit & push (1)" at bounding box center [395, 18] width 100 height 14
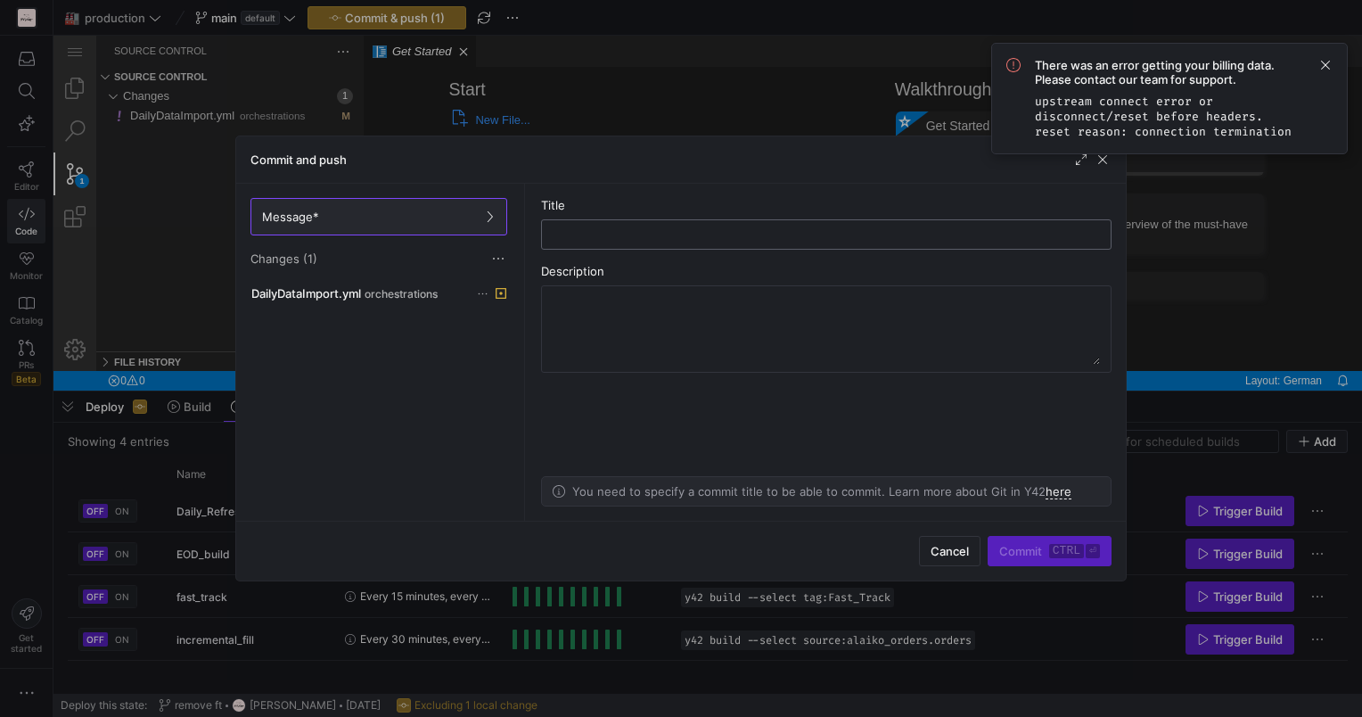
click at [570, 232] on input "text" at bounding box center [826, 234] width 540 height 14
type input "bn"
click at [1025, 561] on span "submit" at bounding box center [1049, 551] width 122 height 29
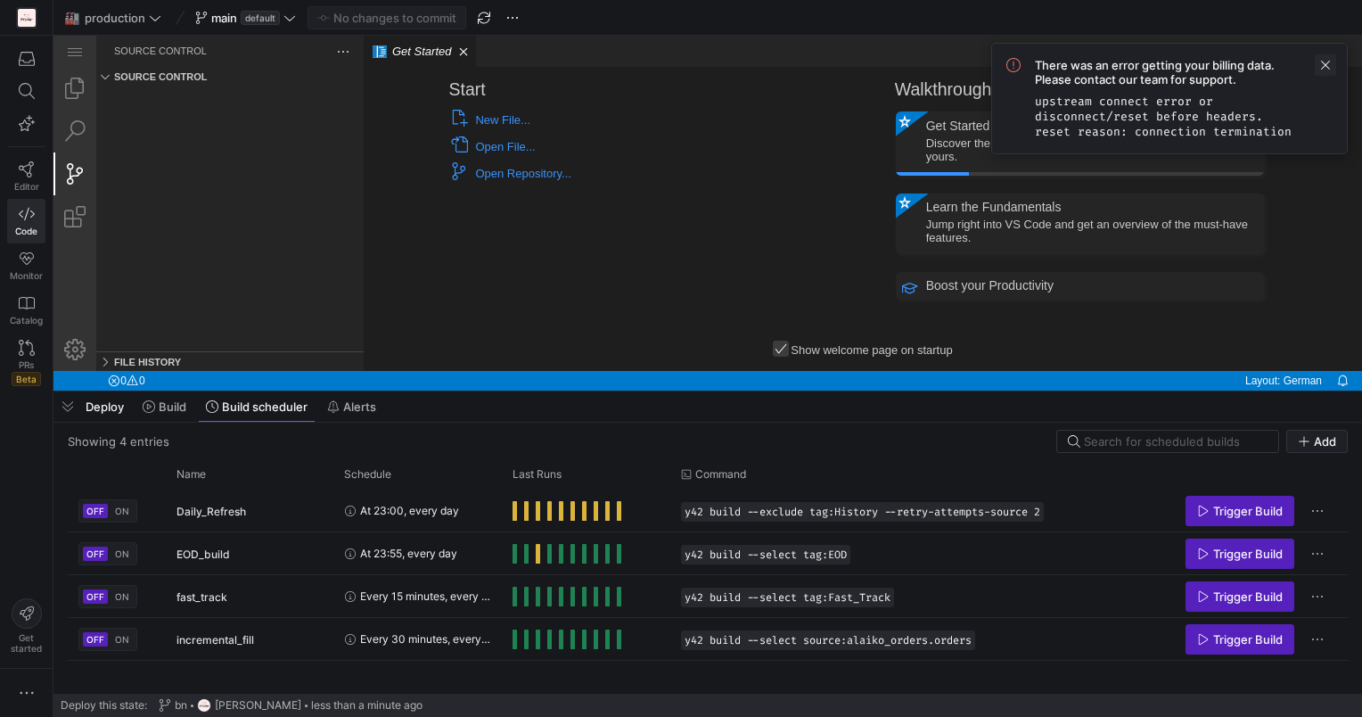
click at [1325, 59] on span at bounding box center [1325, 64] width 21 height 21
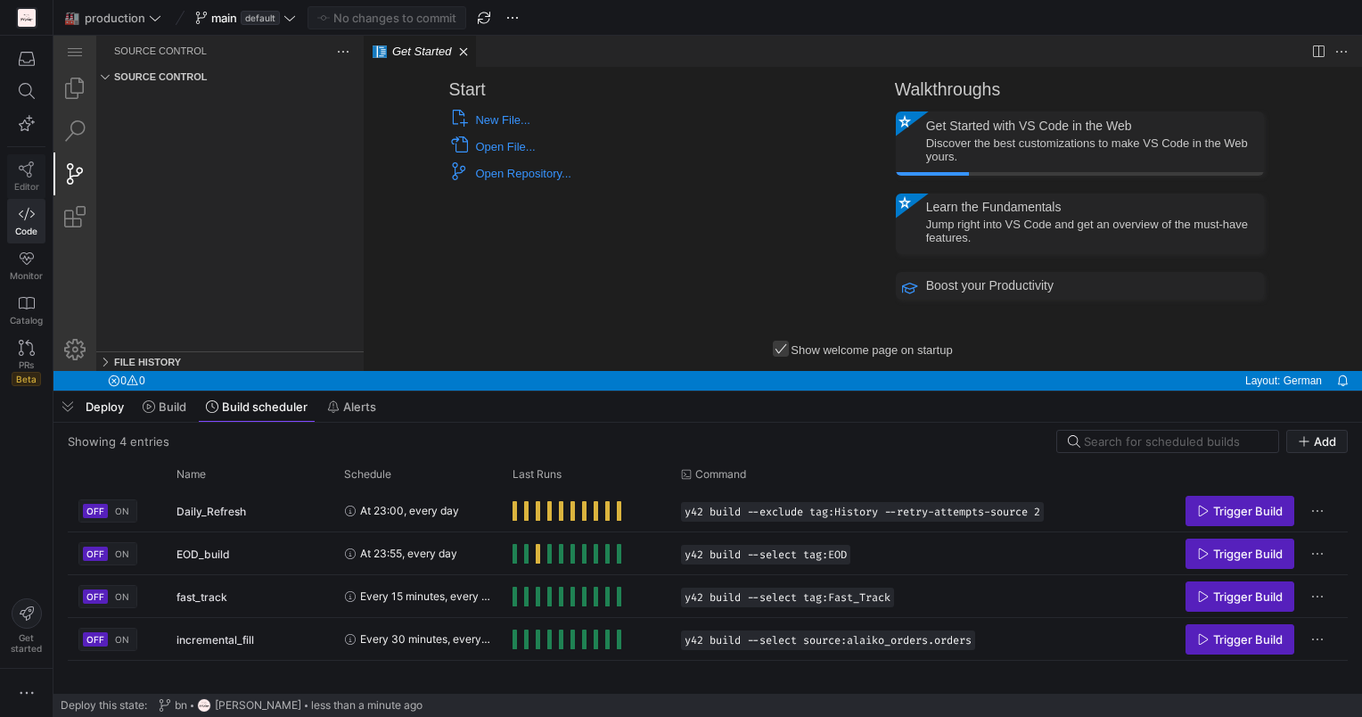
click at [32, 171] on icon at bounding box center [27, 169] width 16 height 16
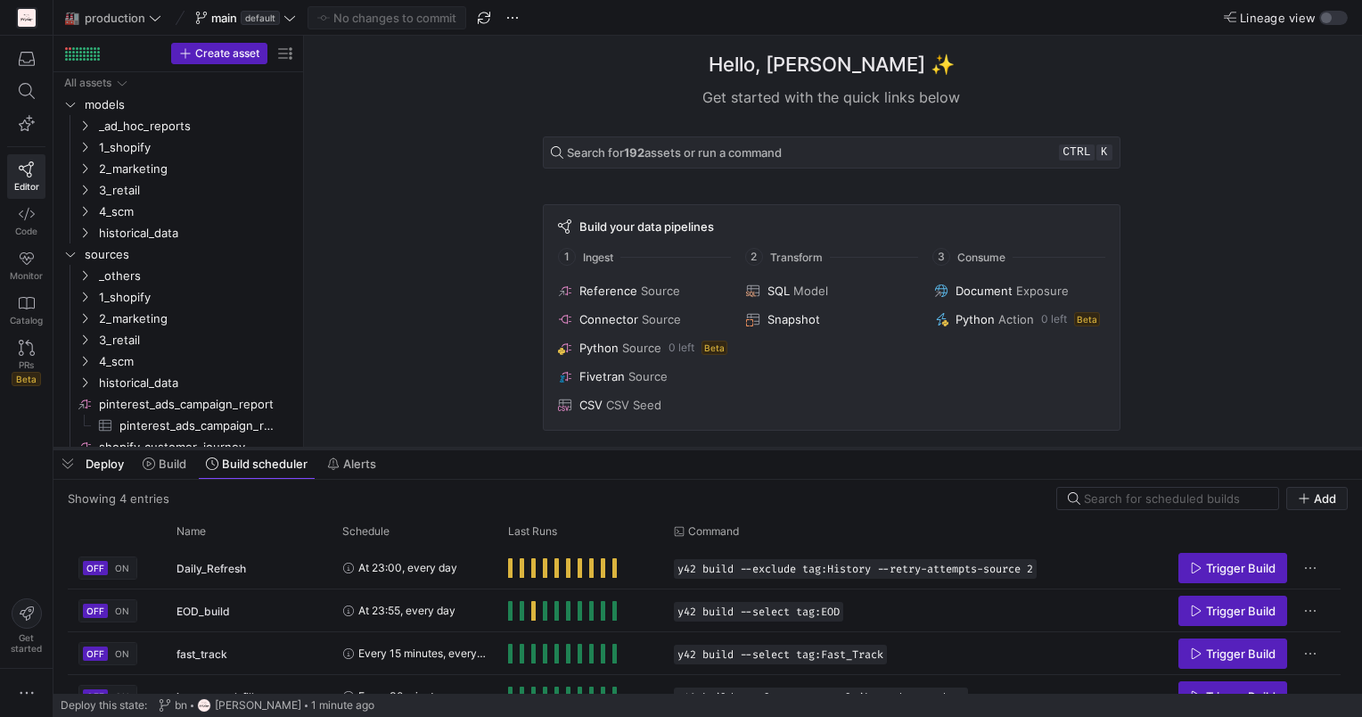
drag, startPoint x: 503, startPoint y: 391, endPoint x: 500, endPoint y: 448, distance: 57.1
click at [500, 448] on div at bounding box center [707, 448] width 1308 height 7
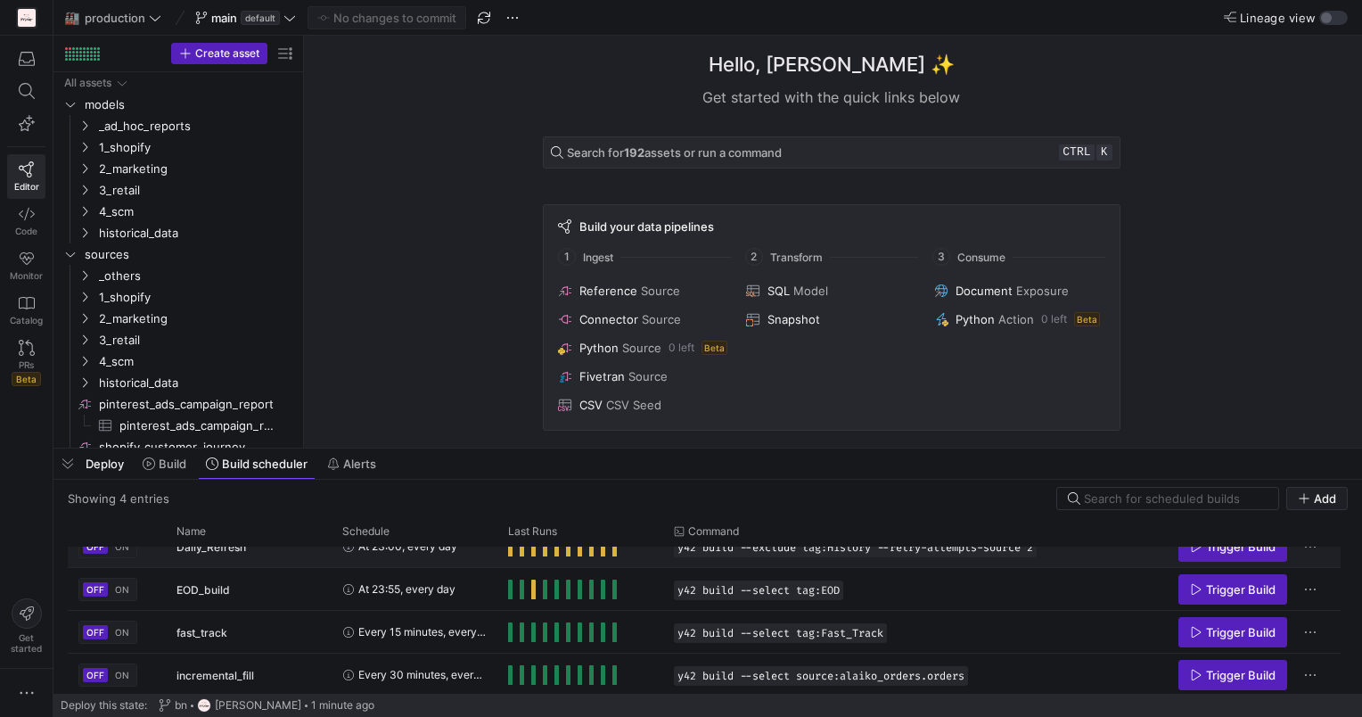
scroll to position [23, 0]
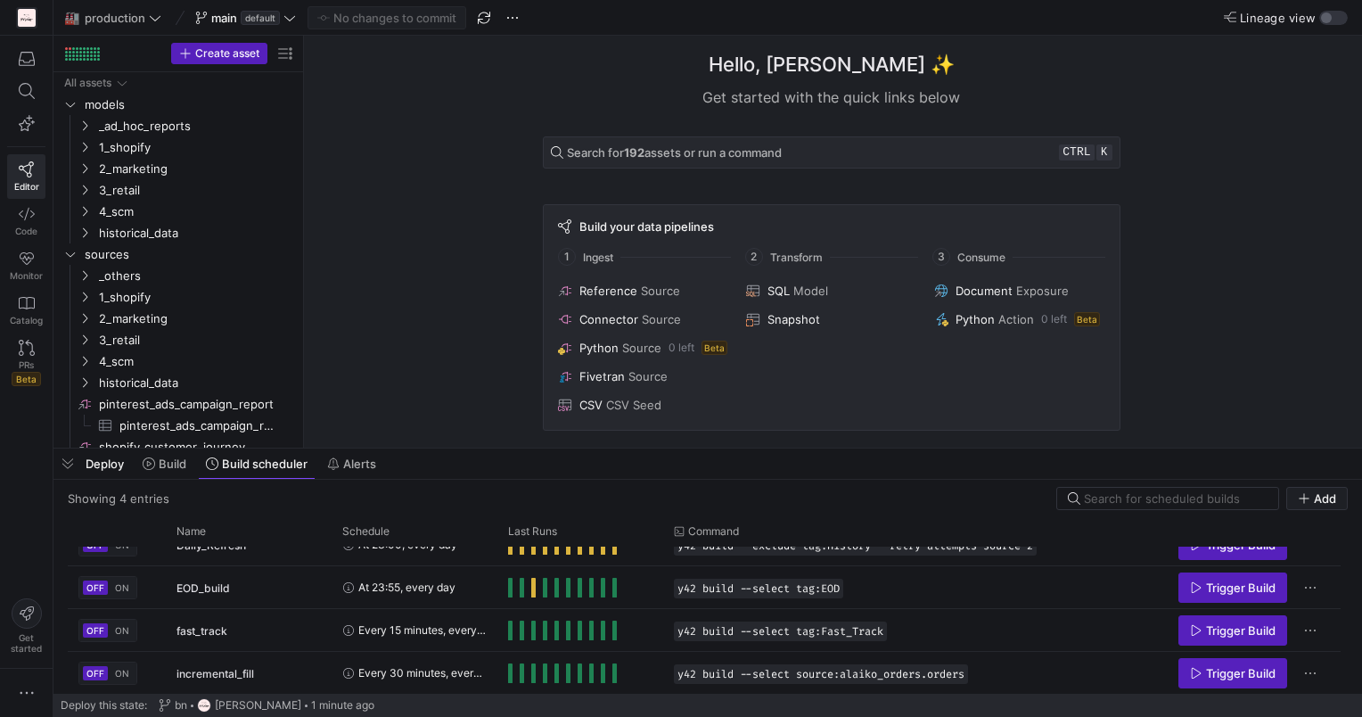
drag, startPoint x: 306, startPoint y: 197, endPoint x: 324, endPoint y: 195, distance: 17.9
click at [381, 197] on y42-asset-welcome-view "Hello, Thibaud ✨ Get started with the quick links below Search for 192 assets o…" at bounding box center [833, 242] width 1058 height 412
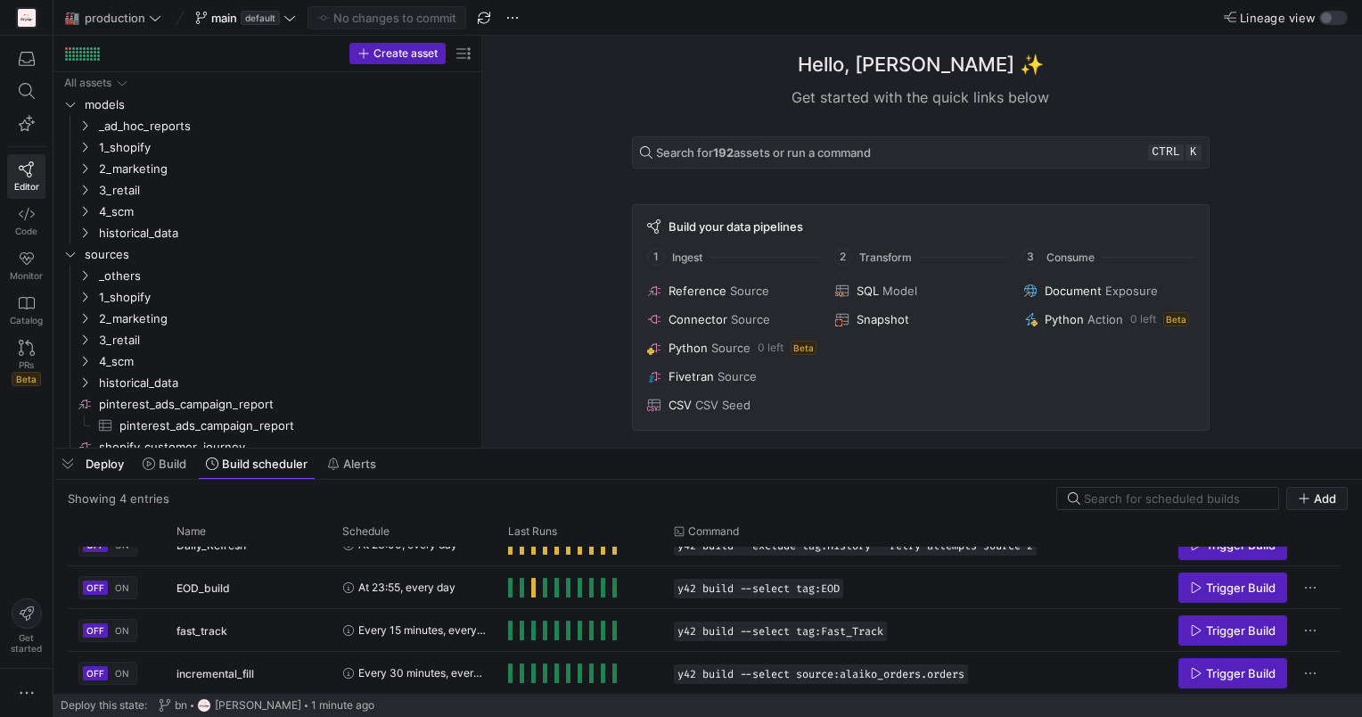
drag, startPoint x: 303, startPoint y: 193, endPoint x: 489, endPoint y: 200, distance: 186.4
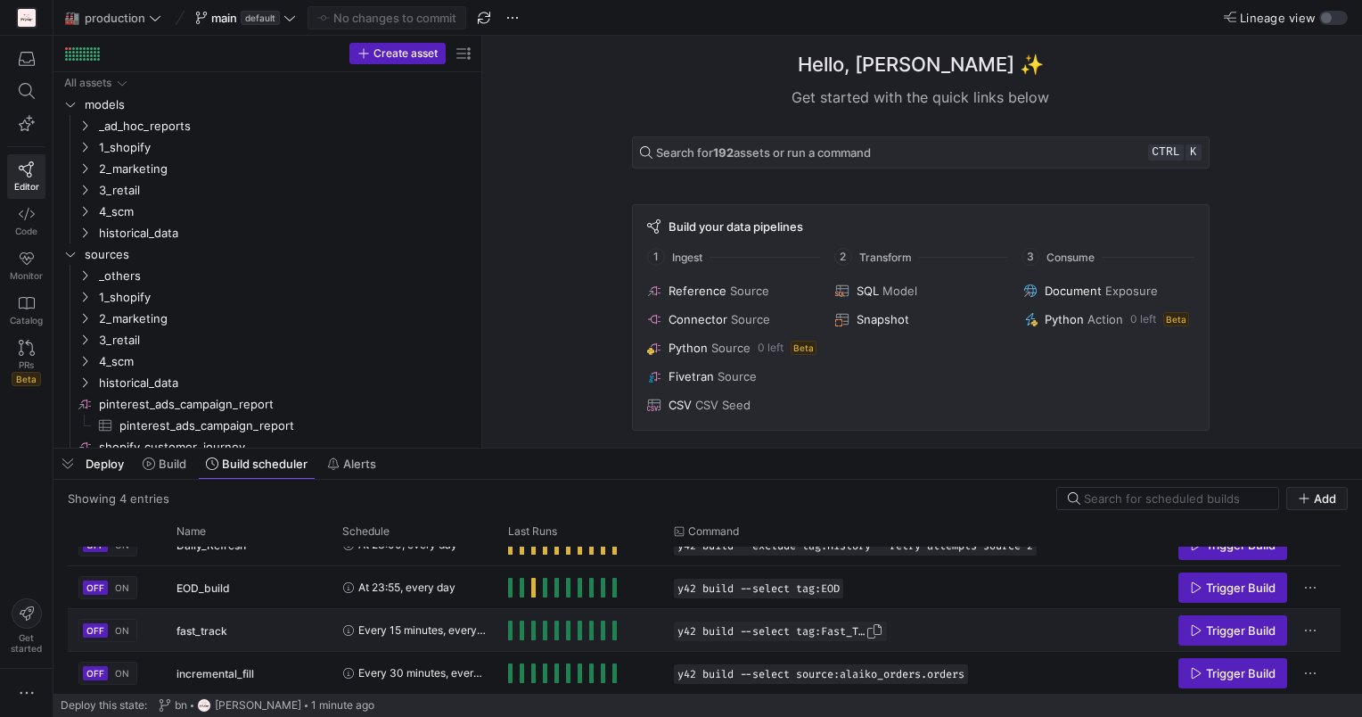
scroll to position [0, 0]
